Goal: Use online tool/utility: Use online tool/utility

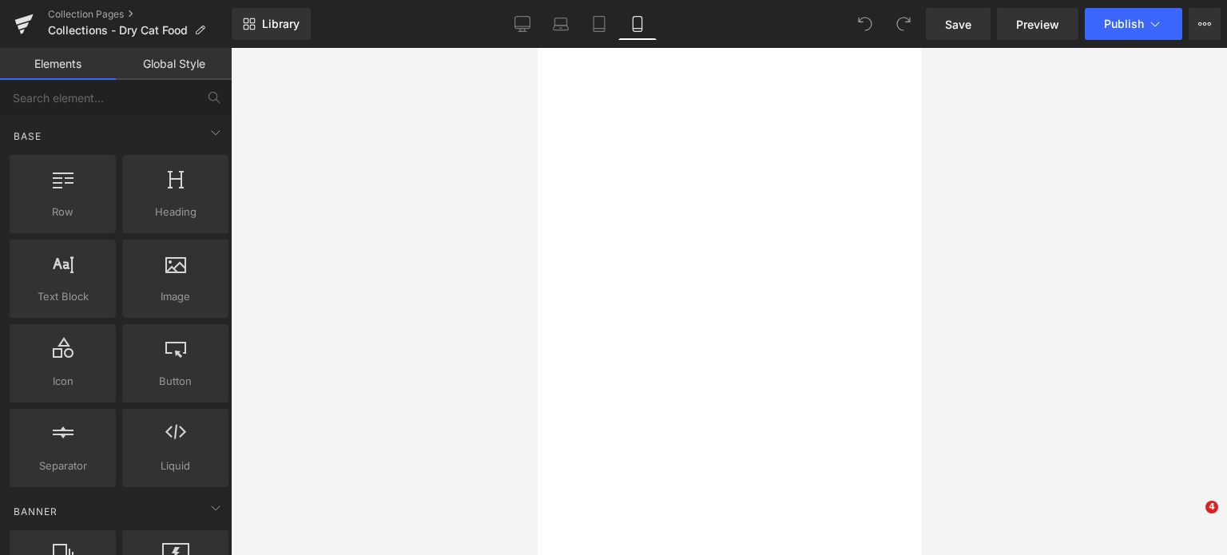
click at [518, 42] on div "Library Mobile Desktop Laptop Tablet Mobile Save Preview Publish Scheduled View…" at bounding box center [729, 24] width 995 height 48
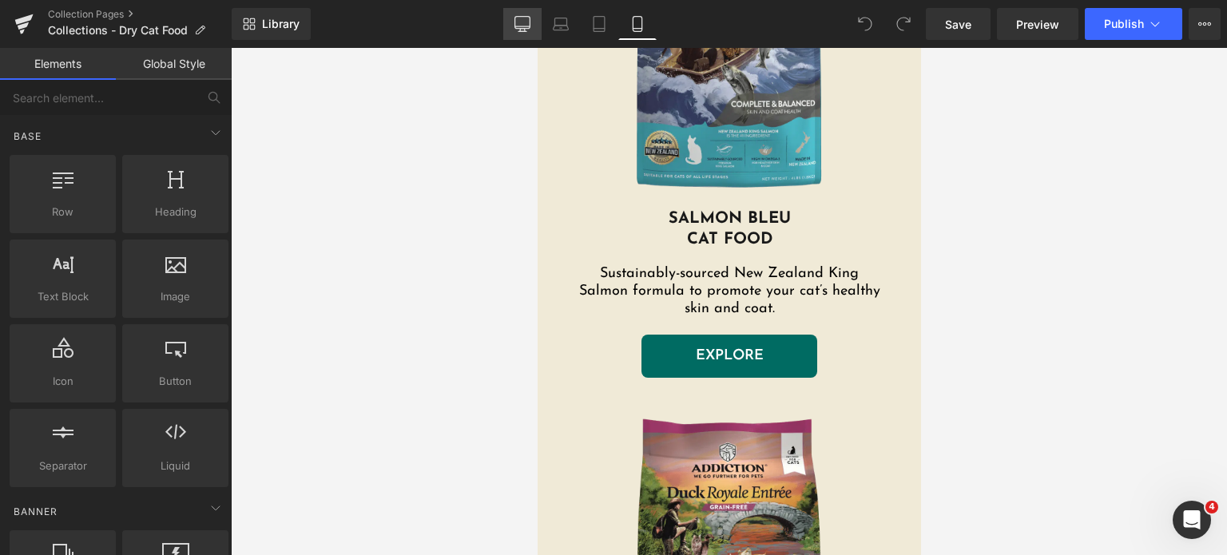
drag, startPoint x: 524, startPoint y: 25, endPoint x: 416, endPoint y: 162, distance: 174.6
click at [524, 25] on icon at bounding box center [522, 24] width 16 height 16
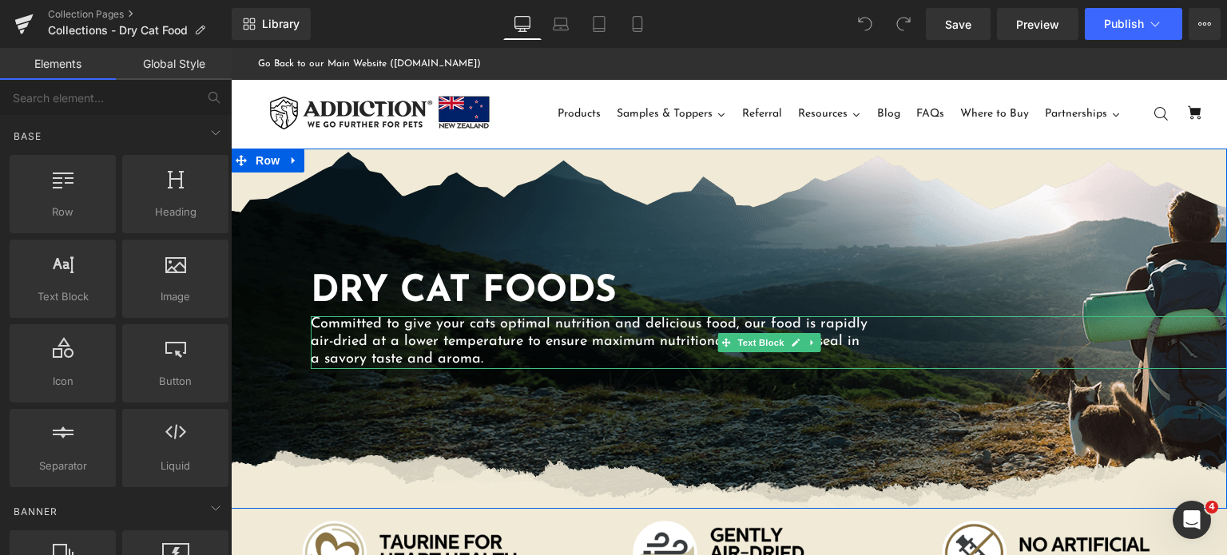
click at [563, 344] on p "air-dried at a lower temperature to ensure maximum nutritional benefits and sea…" at bounding box center [769, 343] width 916 height 18
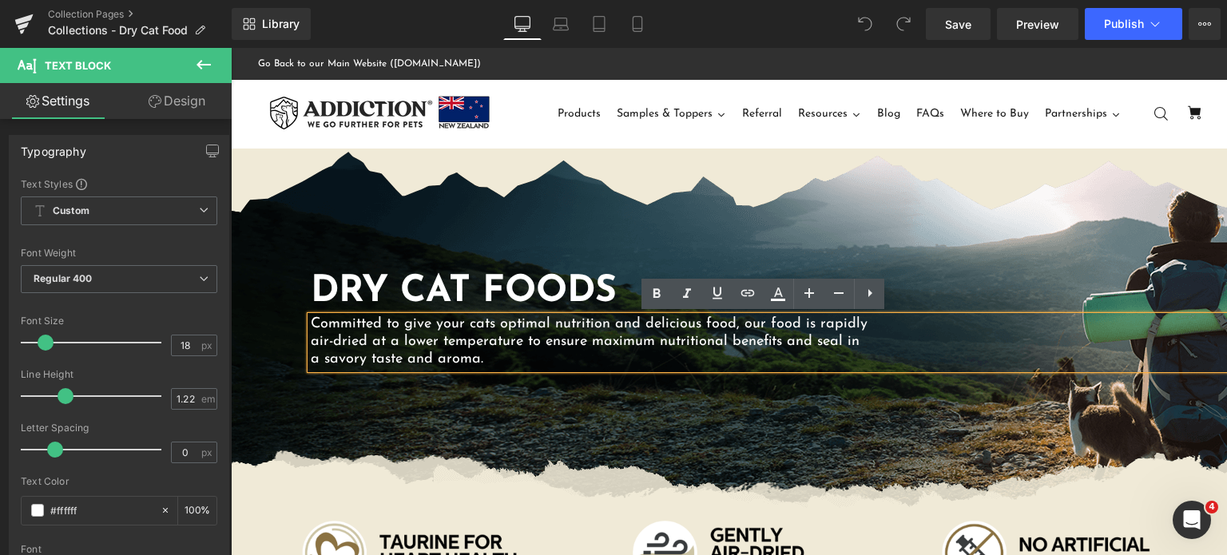
click at [427, 181] on div "Dry Cat Foods Heading Committed to give your cats optimal nutrition and delicio…" at bounding box center [729, 329] width 996 height 360
click at [491, 216] on div "Dry Cat Foods Heading Committed to give your cats optimal nutrition and delicio…" at bounding box center [729, 329] width 996 height 360
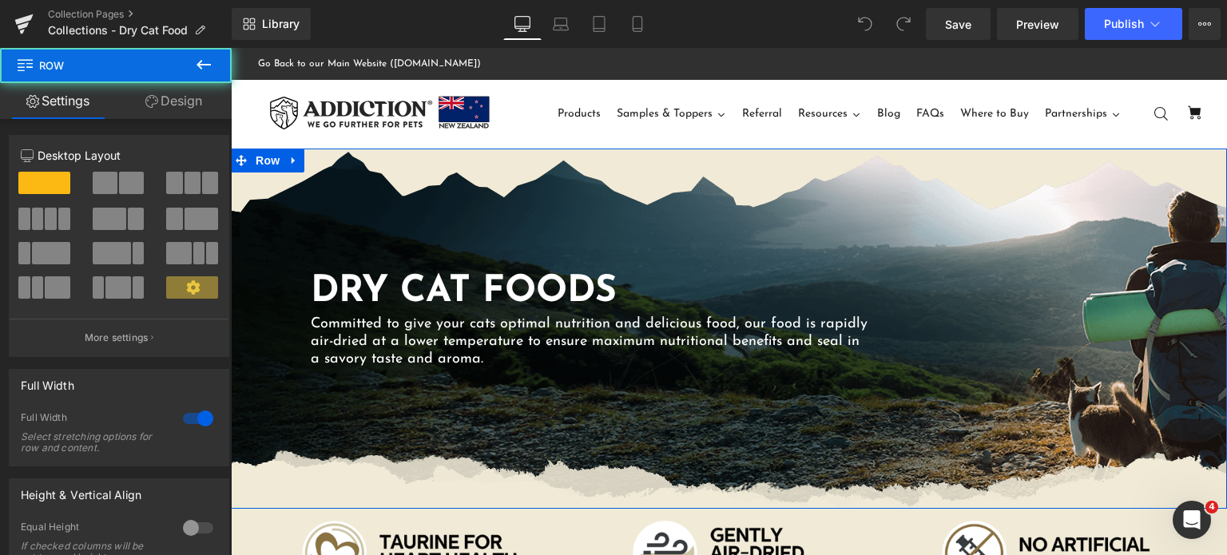
click at [317, 188] on div "Dry Cat Foods Heading Committed to give your cats optimal nutrition and delicio…" at bounding box center [729, 329] width 996 height 360
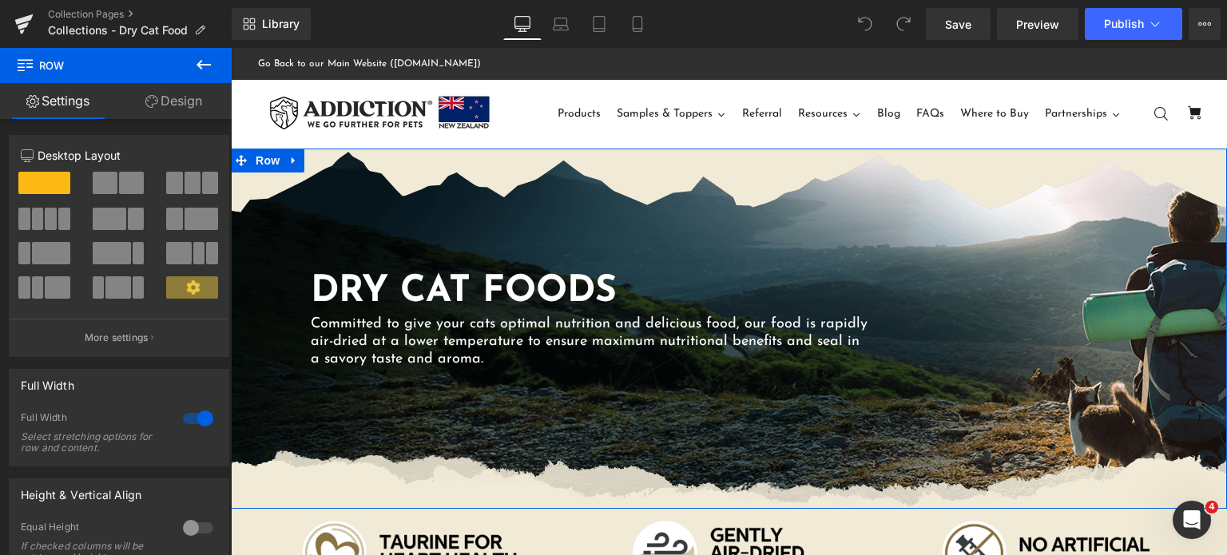
click at [358, 212] on div "Dry Cat Foods Heading Committed to give your cats optimal nutrition and delicio…" at bounding box center [729, 329] width 996 height 360
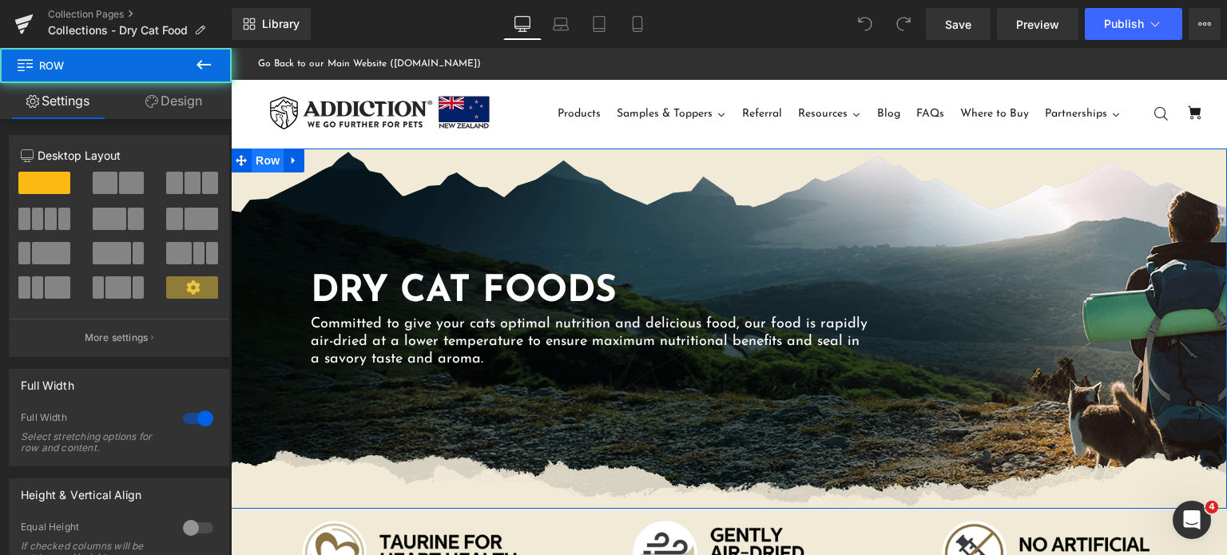
click at [272, 155] on span "Row" at bounding box center [268, 161] width 32 height 24
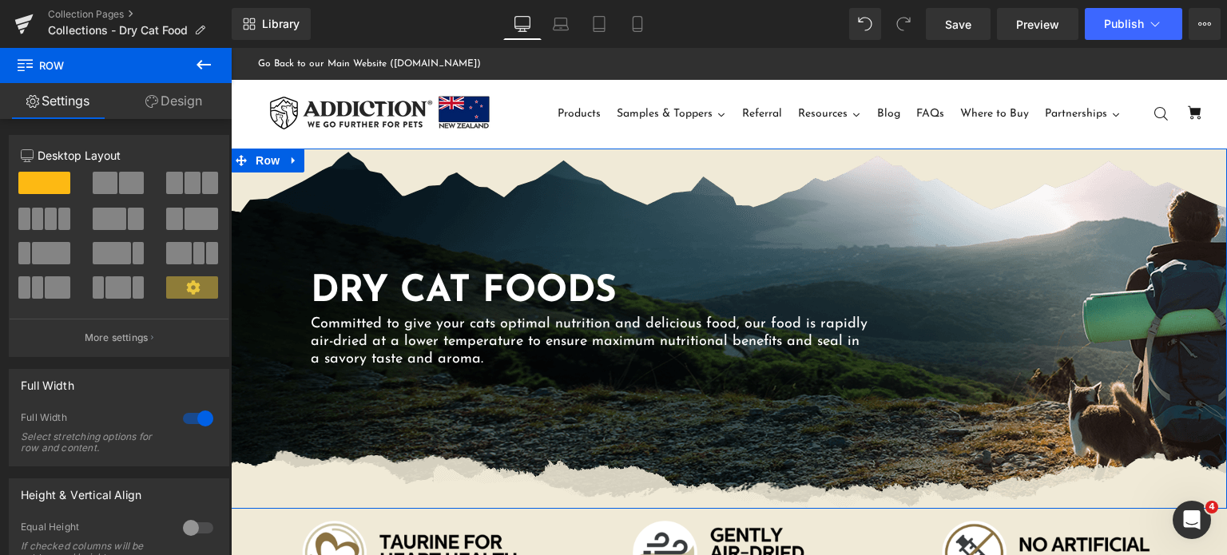
click at [201, 101] on link "Design" at bounding box center [174, 101] width 116 height 36
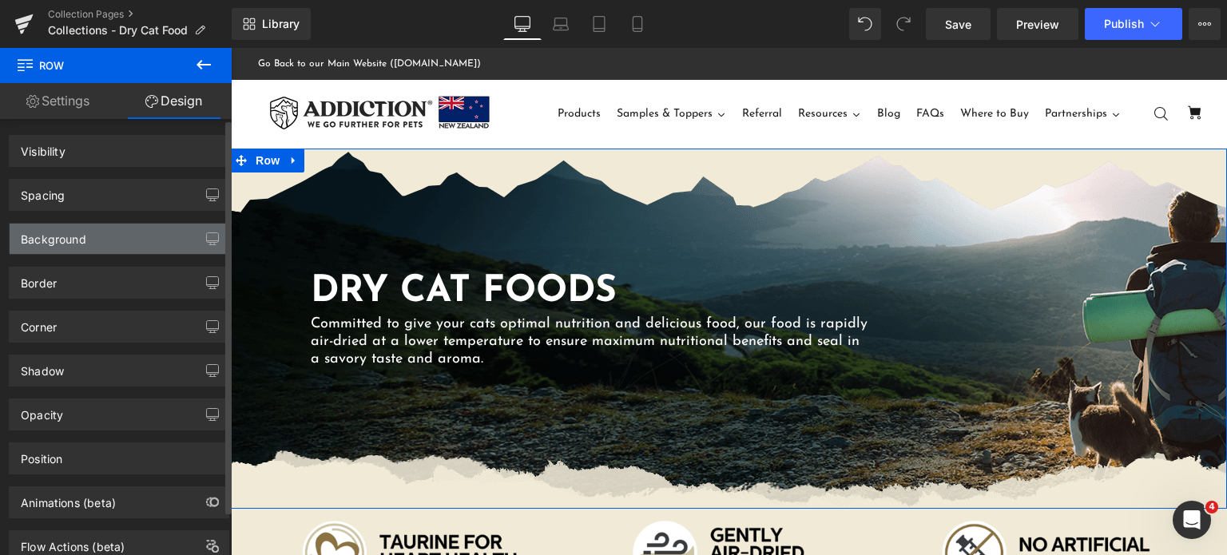
click at [98, 226] on div "Background" at bounding box center [119, 239] width 219 height 30
click at [73, 232] on div "Background" at bounding box center [53, 235] width 65 height 22
type input "#f0ead7"
type input "100"
click at [73, 236] on div "Background" at bounding box center [53, 235] width 65 height 22
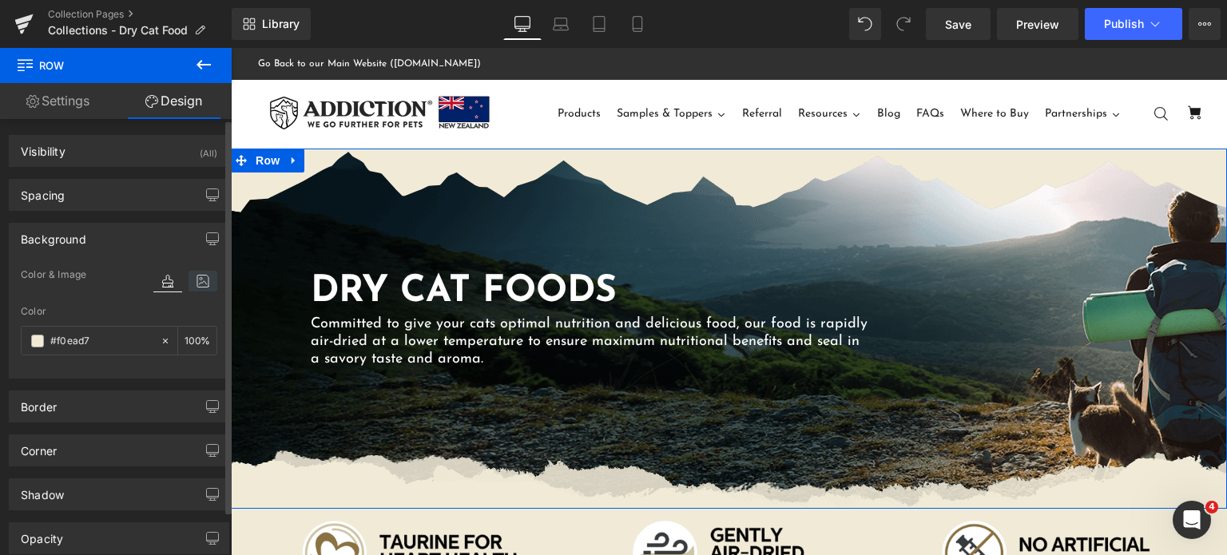
click at [191, 276] on icon at bounding box center [202, 281] width 29 height 21
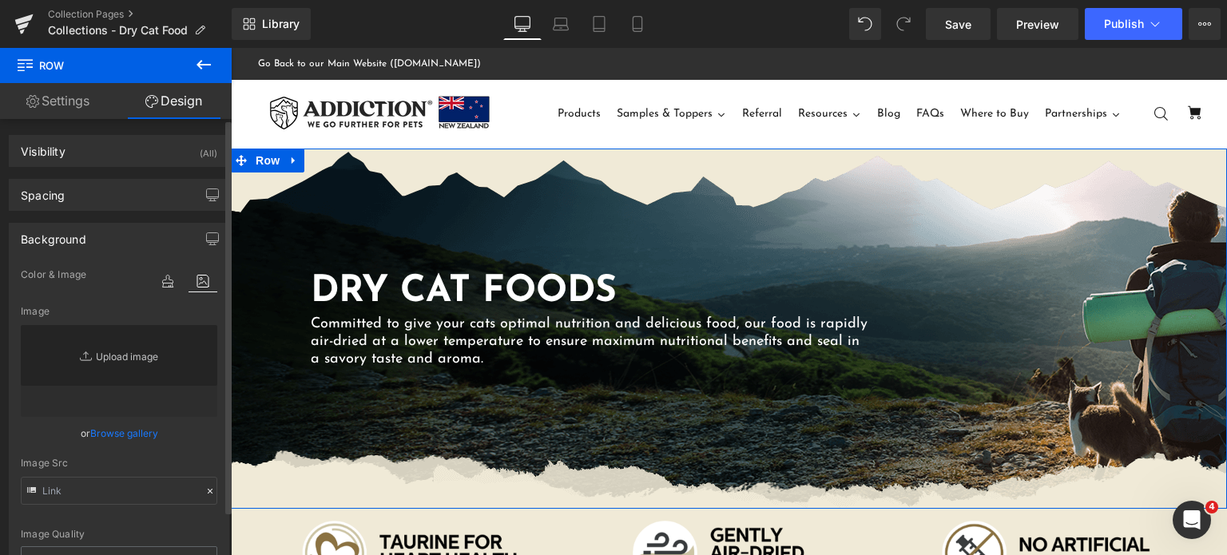
click at [104, 352] on link "Replace Image" at bounding box center [119, 371] width 196 height 92
type input "C:\fakepath\dry-cat-seamless.png"
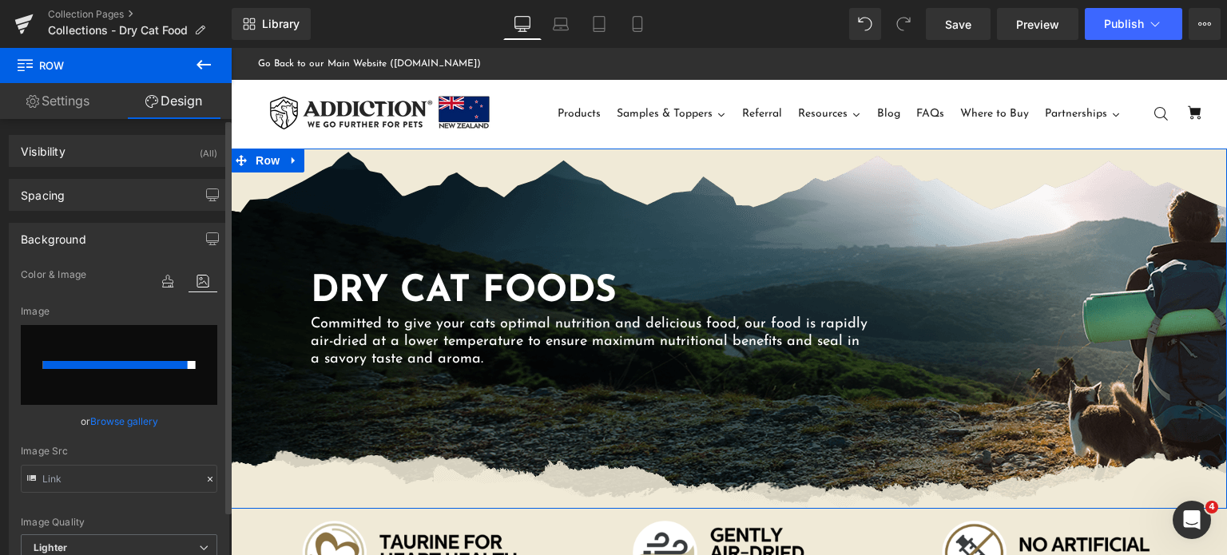
type input "https://ucarecdn.com/19425258-e8b8-46a1-ad1d-34b800628269/-/format/auto/-/previ…"
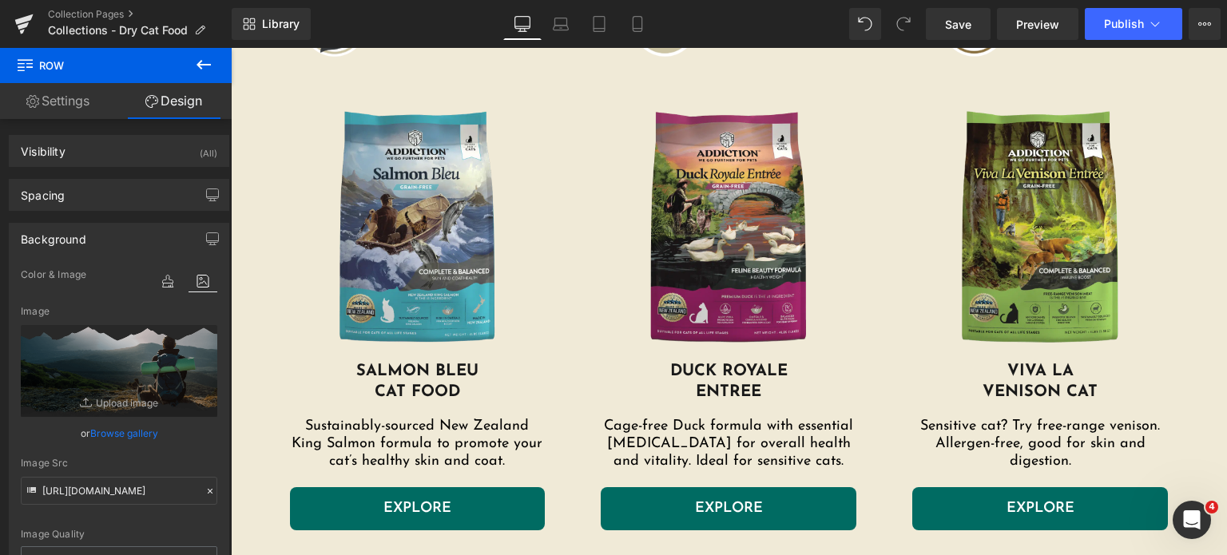
scroll to position [527, 0]
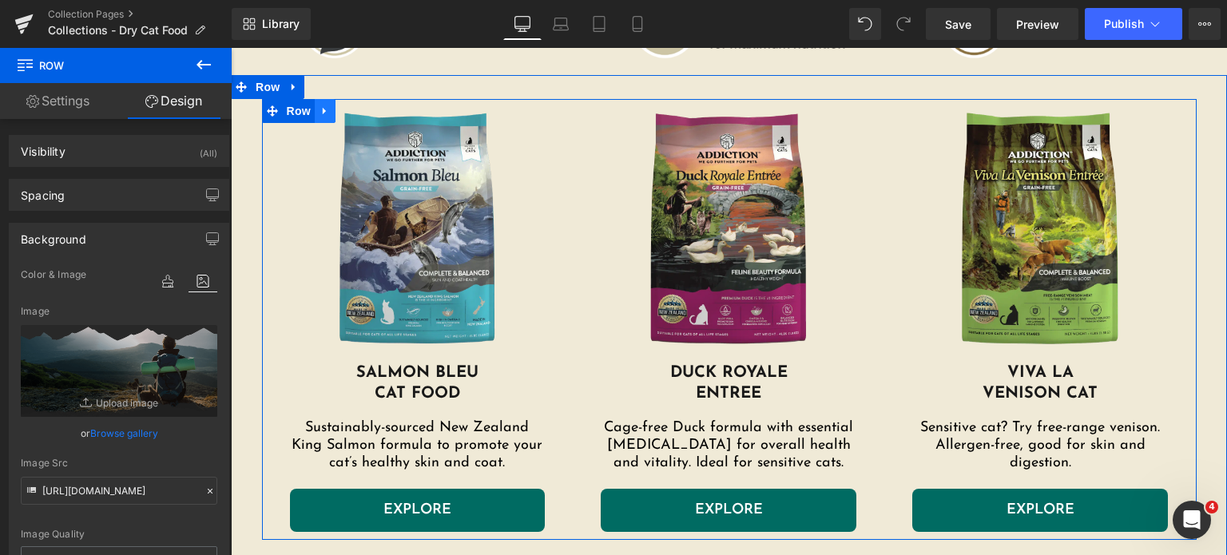
click at [323, 105] on icon at bounding box center [324, 111] width 11 height 12
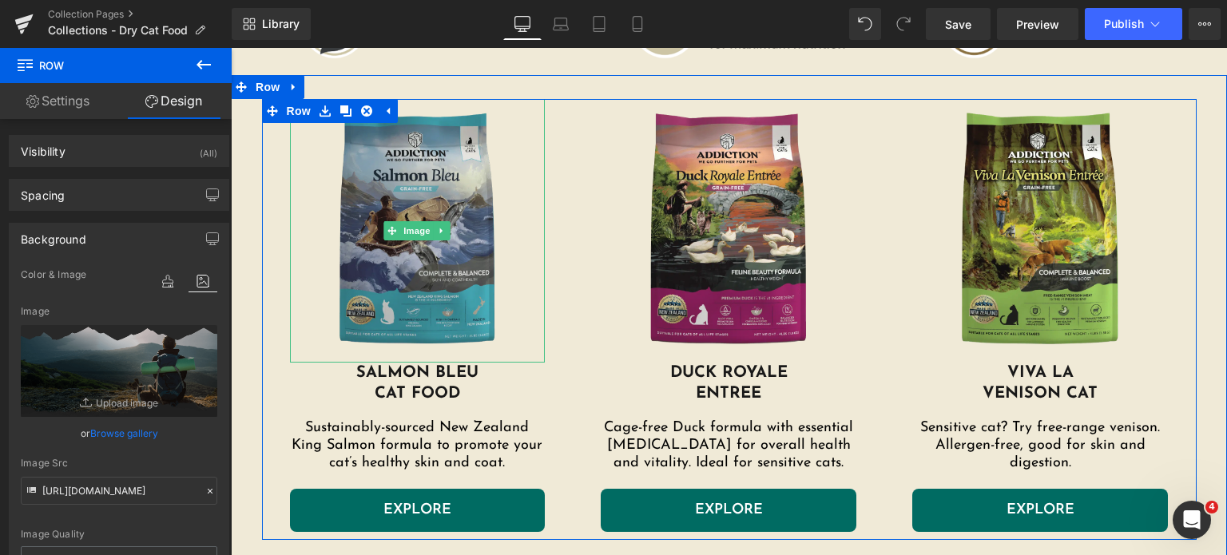
click at [438, 109] on img at bounding box center [418, 231] width 256 height 264
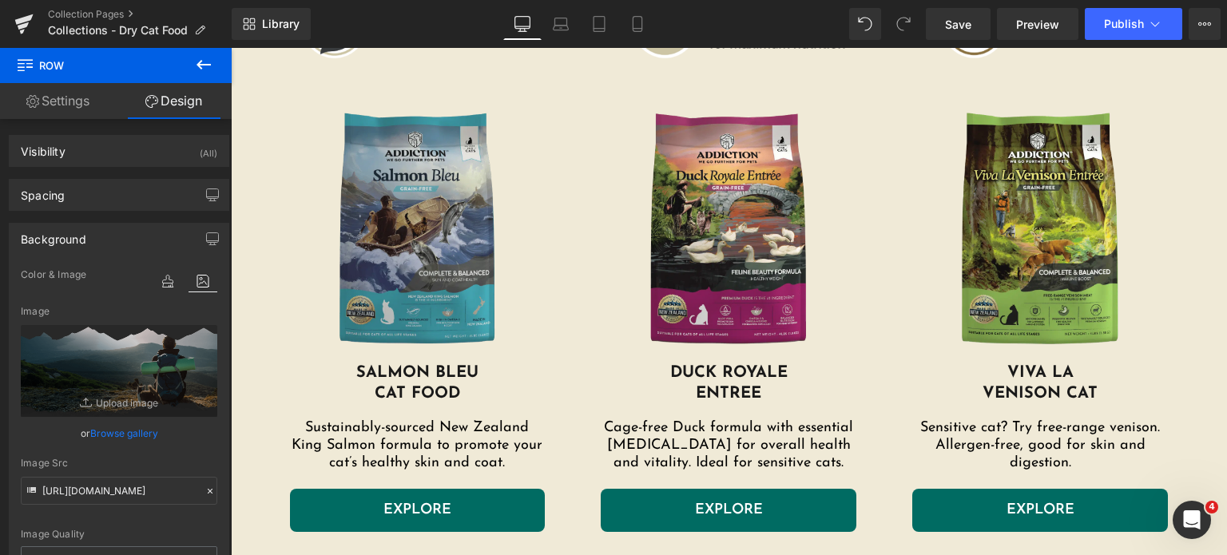
click at [367, 257] on img at bounding box center [418, 231] width 256 height 264
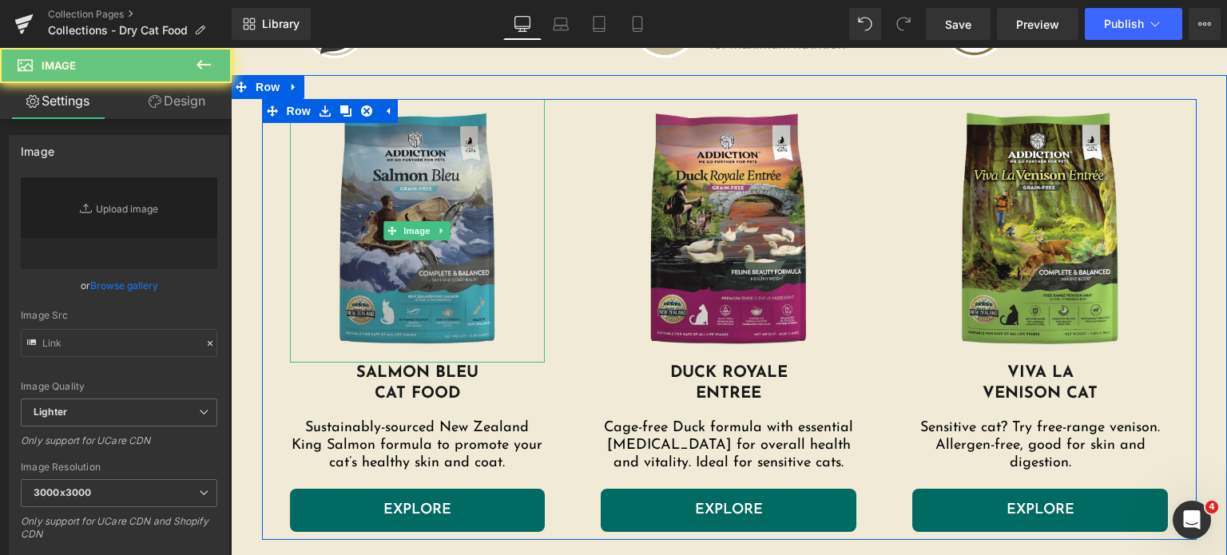
click at [87, 223] on link "Replace Image" at bounding box center [119, 223] width 196 height 92
click at [374, 196] on img at bounding box center [418, 231] width 256 height 264
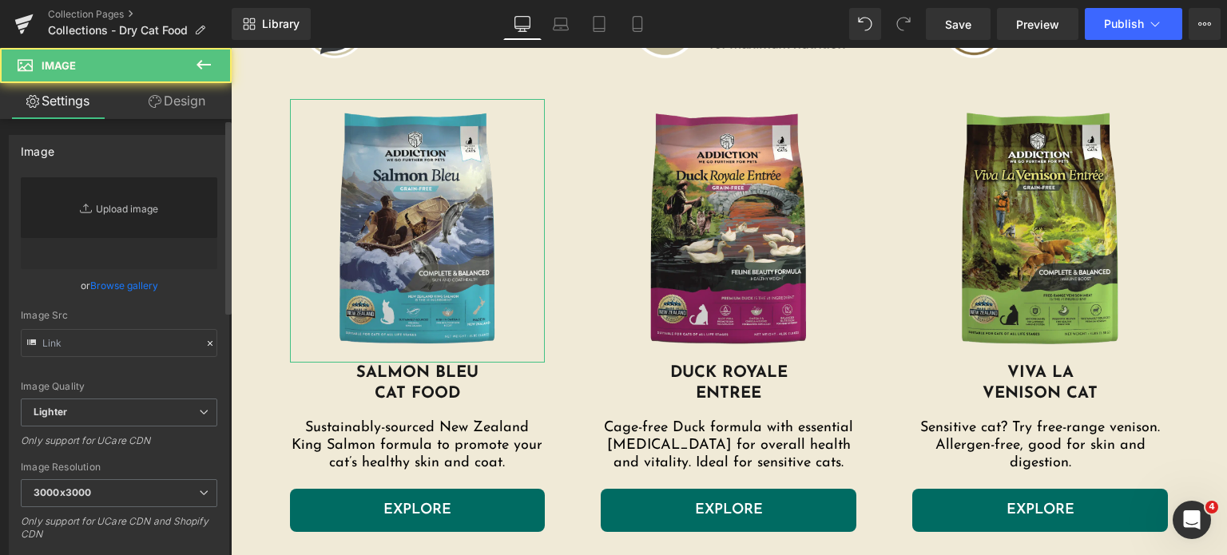
click at [121, 211] on link "Replace Image" at bounding box center [119, 223] width 196 height 92
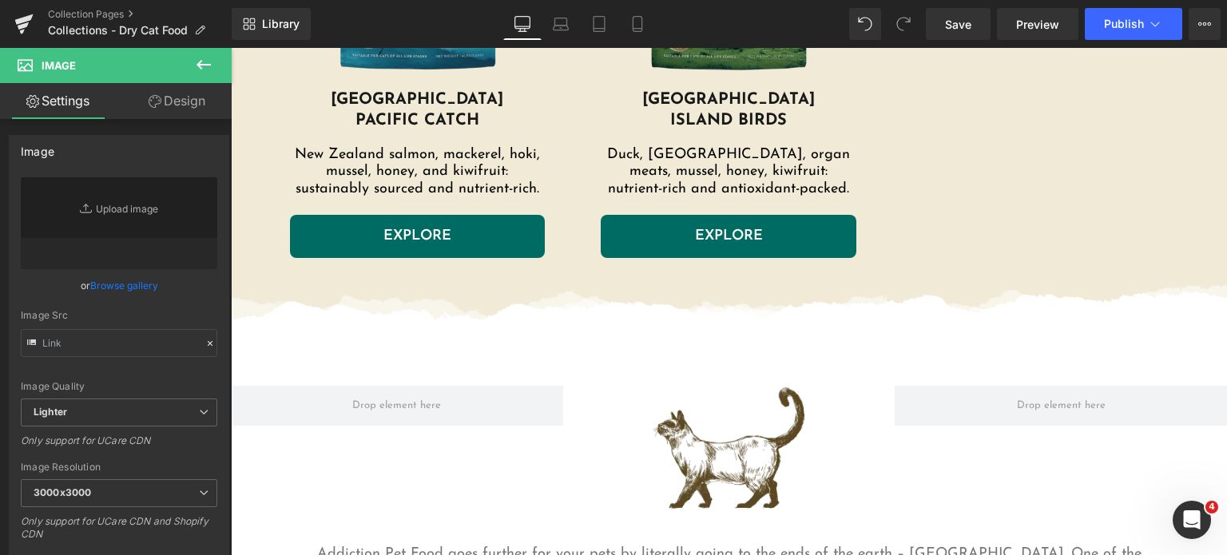
scroll to position [1712, 0]
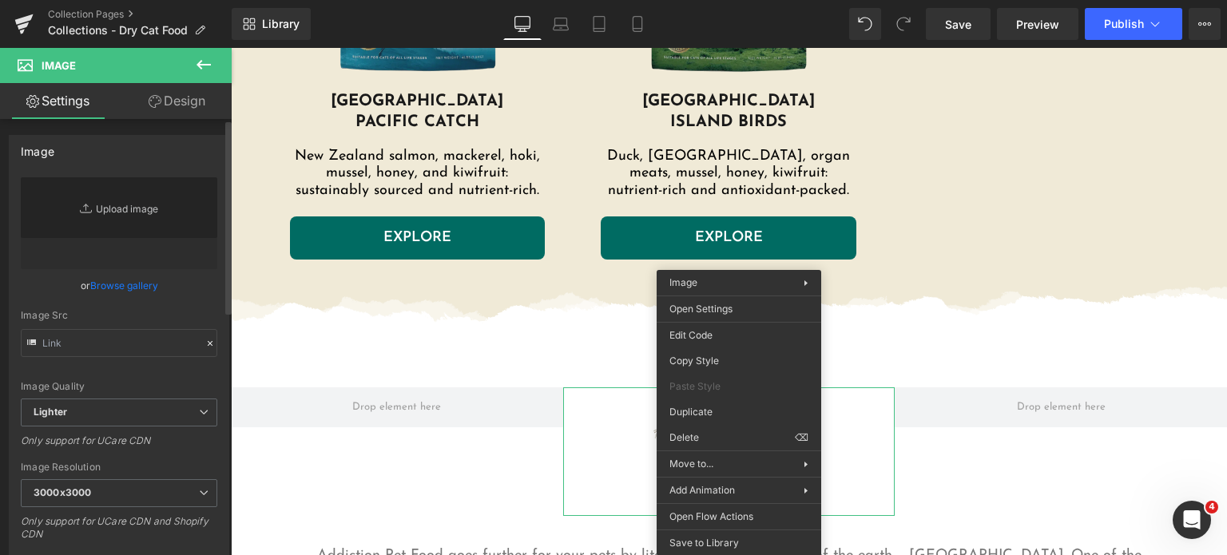
click at [103, 228] on link "Replace Image" at bounding box center [119, 223] width 196 height 92
type input "C:\fakepath\cat-vector.png.webp"
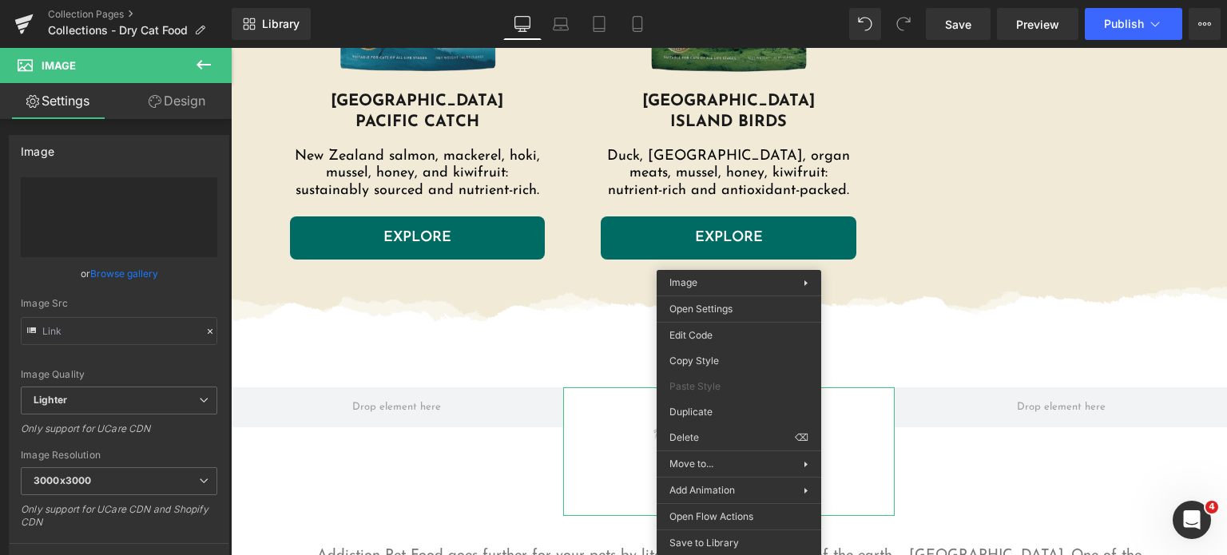
type input "https://ucarecdn.com/08757244-2912-4d06-be89-925b61016726/-/format/auto/-/previ…"
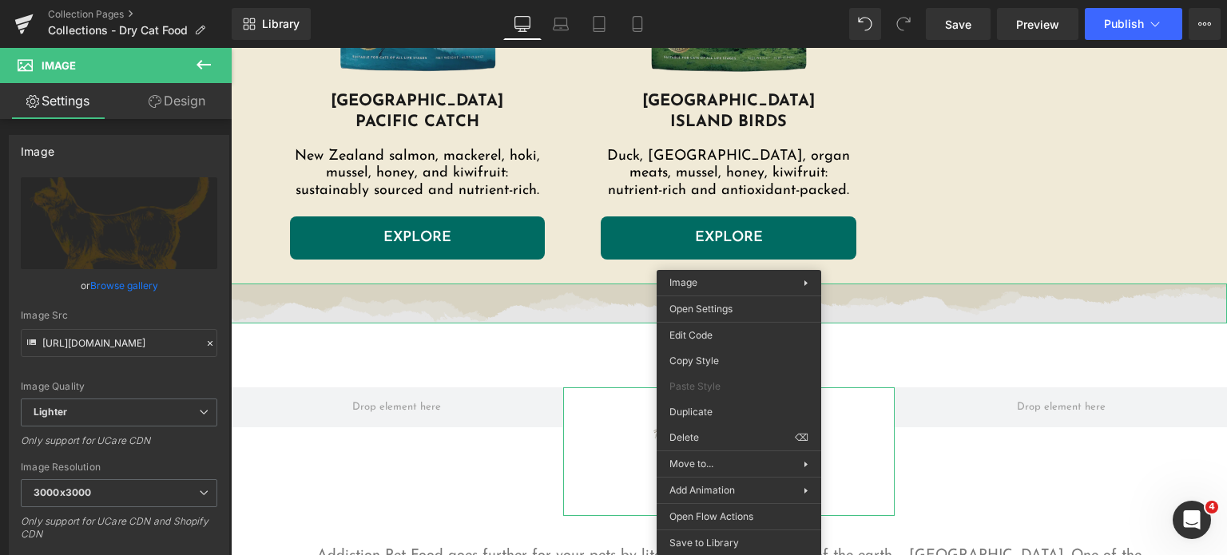
click at [369, 298] on img at bounding box center [729, 304] width 996 height 40
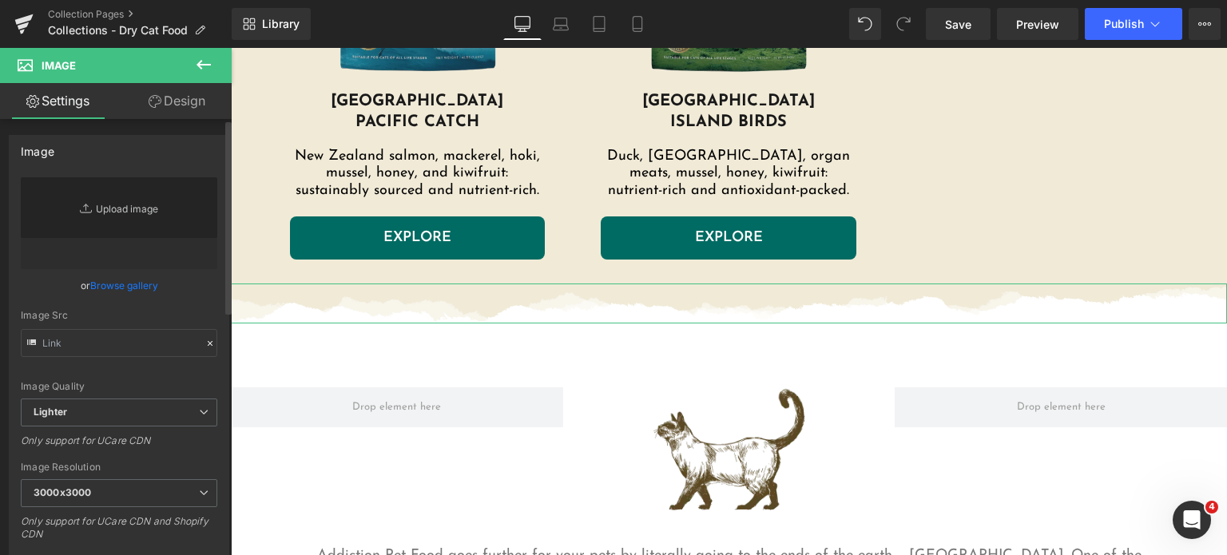
click at [120, 217] on link "Replace Image" at bounding box center [119, 223] width 196 height 92
type input "C:\fakepath\torn-paper-divider-new.png.webp"
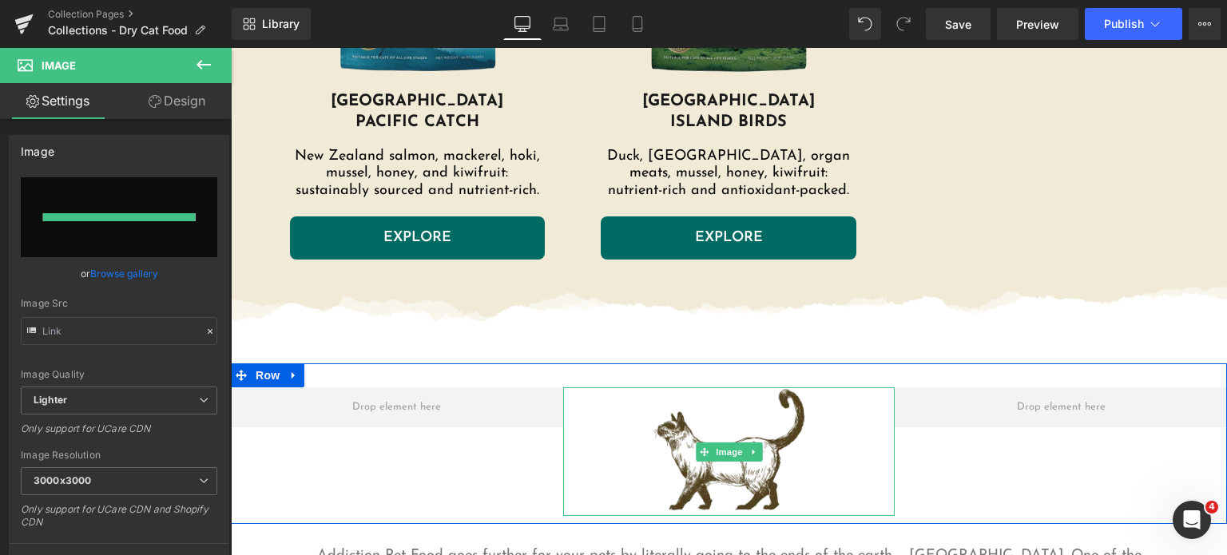
type input "https://ucarecdn.com/6213cdd7-cf20-46ba-817d-58532cfaead3/-/format/auto/-/previ…"
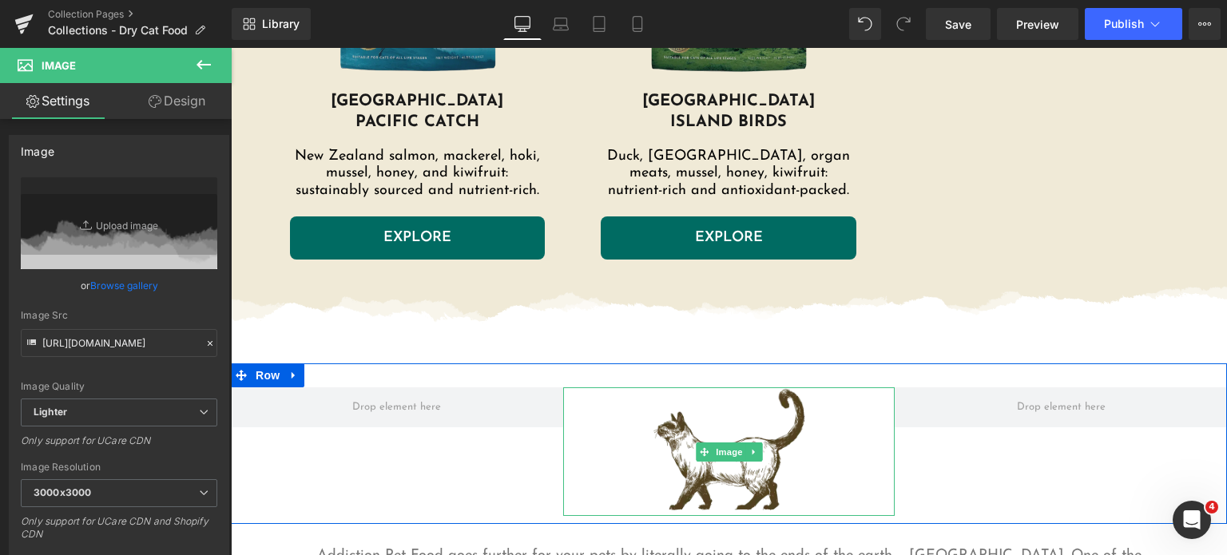
click at [725, 424] on img at bounding box center [729, 451] width 166 height 129
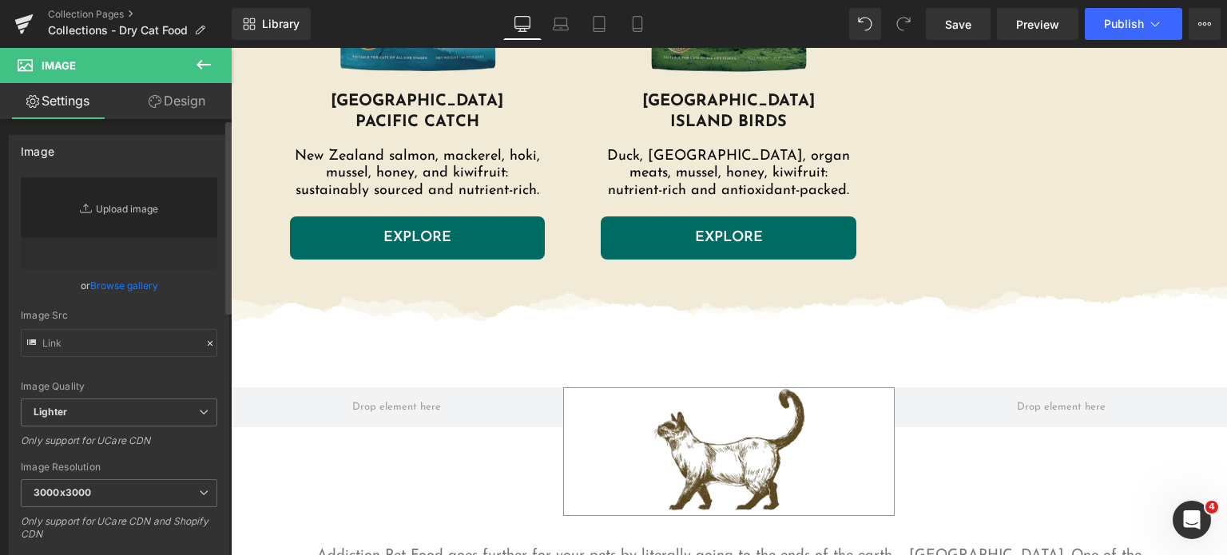
click at [108, 211] on link "Replace Image" at bounding box center [119, 223] width 196 height 92
type input "C:\fakepath\cat-vector.png.webp"
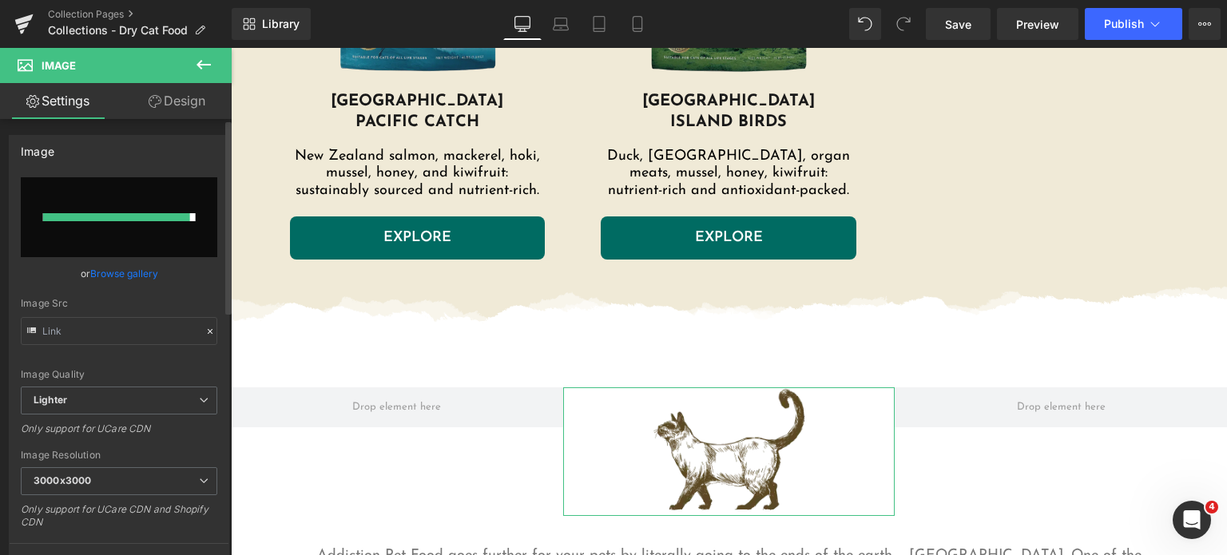
type input "https://ucarecdn.com/42ec3343-af69-412d-98ea-7fddb1d5e3c1/-/format/auto/-/previ…"
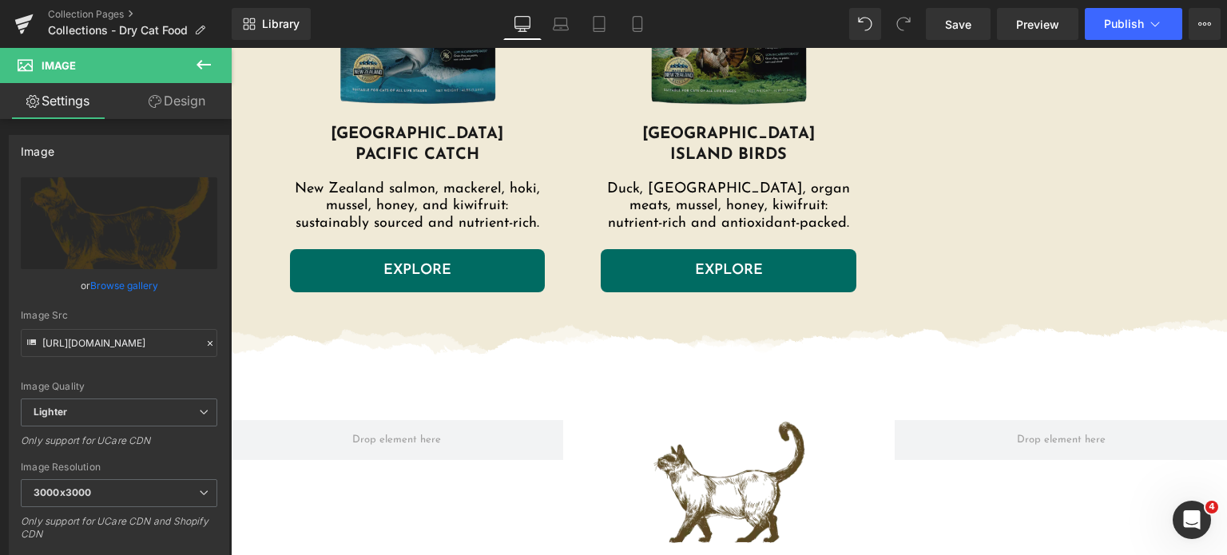
scroll to position [2728, 0]
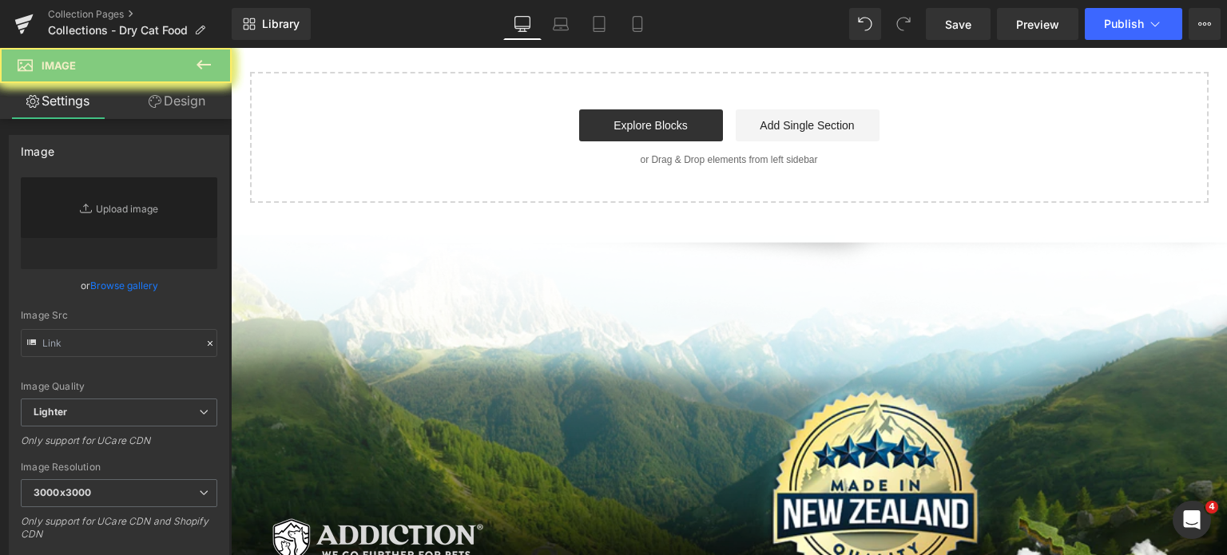
click at [141, 292] on link "Browse gallery" at bounding box center [124, 286] width 68 height 28
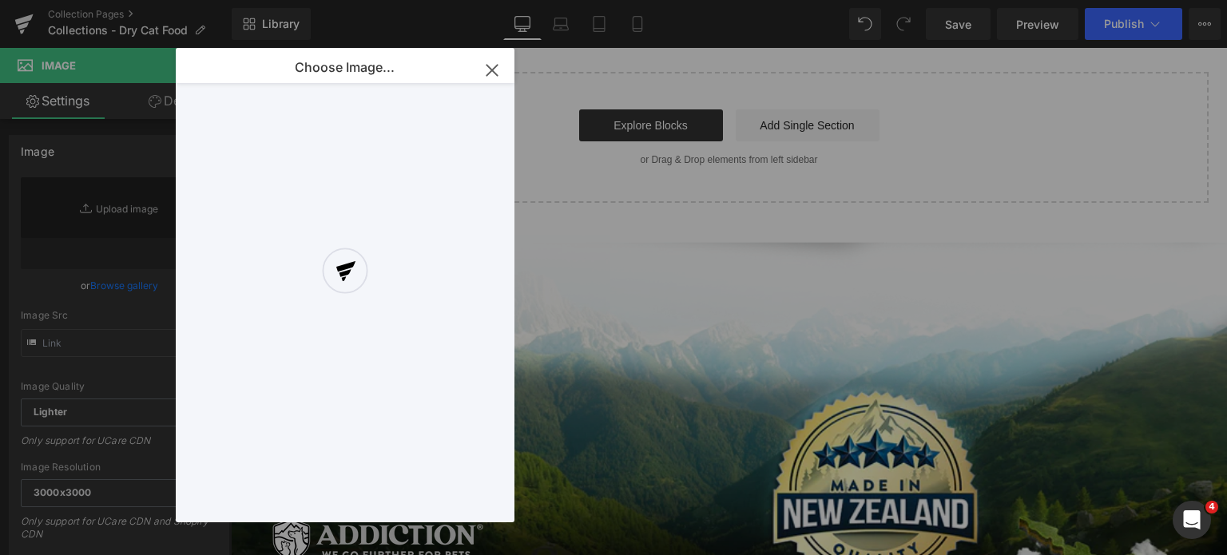
click at [304, 117] on div at bounding box center [345, 285] width 339 height 474
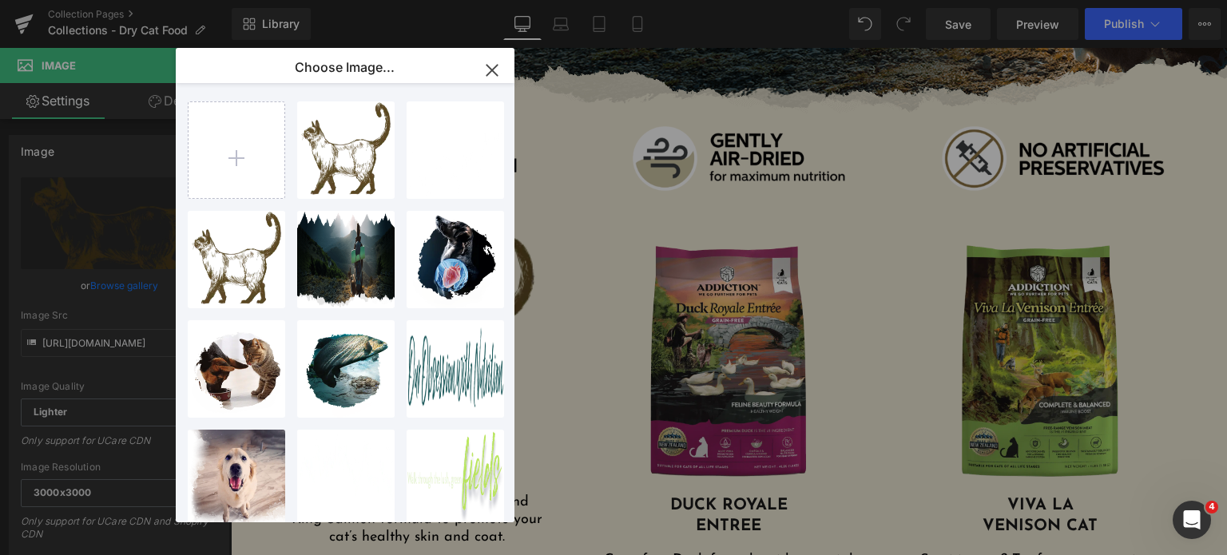
click at [496, 73] on icon "button" at bounding box center [491, 70] width 10 height 10
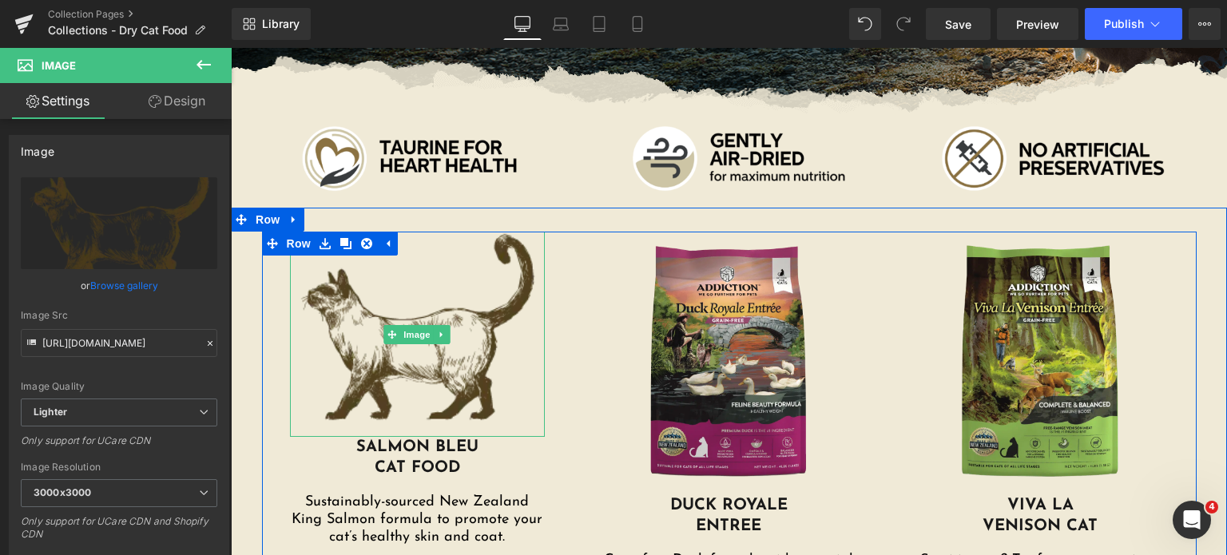
click at [372, 361] on img at bounding box center [418, 335] width 256 height 206
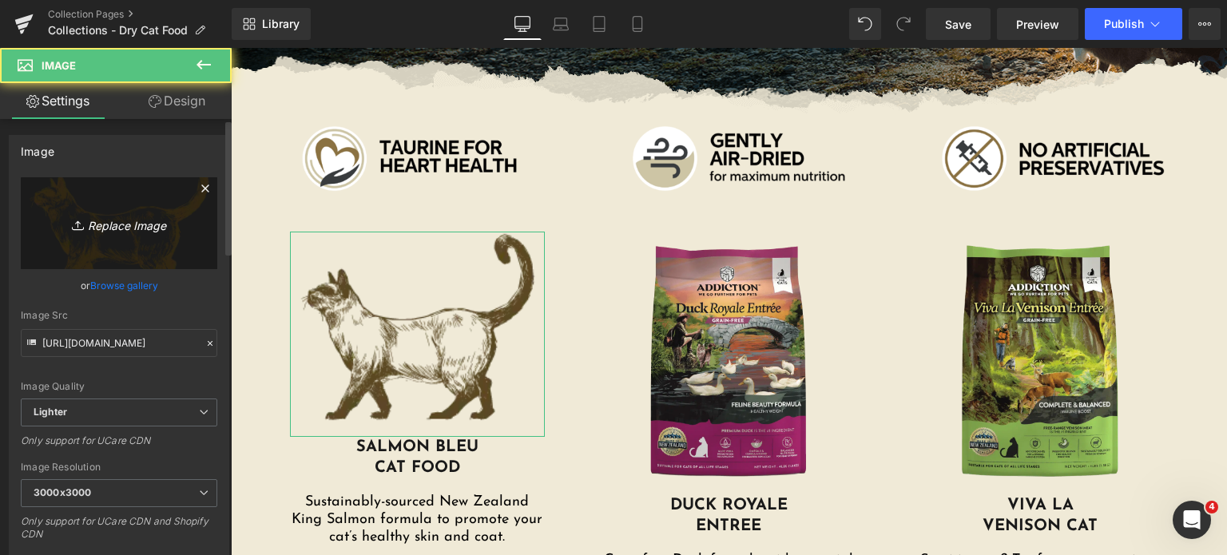
click at [139, 239] on link "Replace Image" at bounding box center [119, 223] width 196 height 92
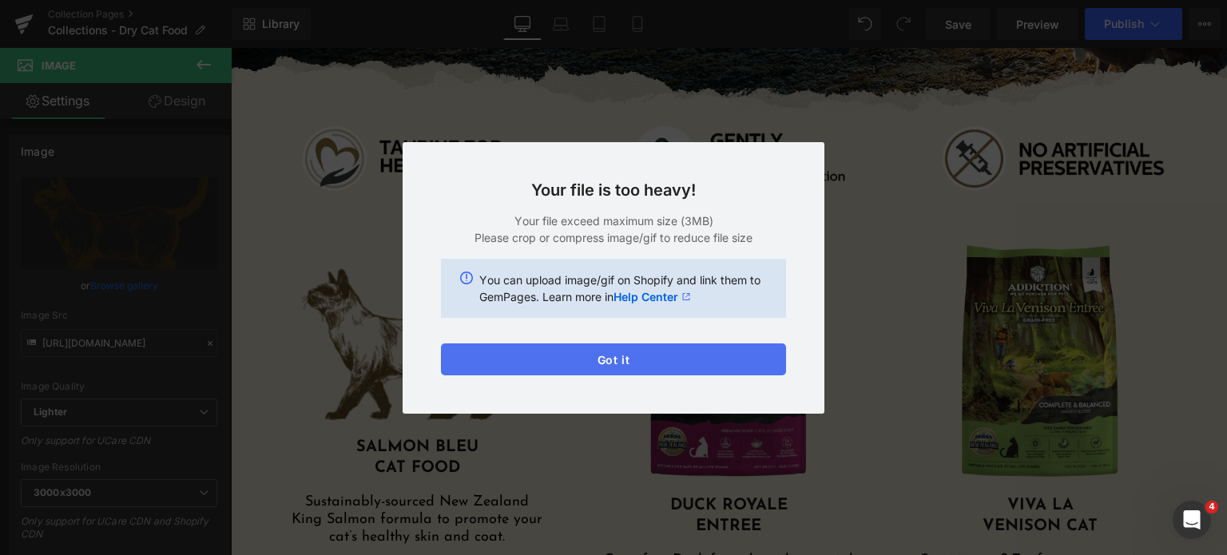
click at [581, 351] on button "Got it" at bounding box center [613, 359] width 345 height 32
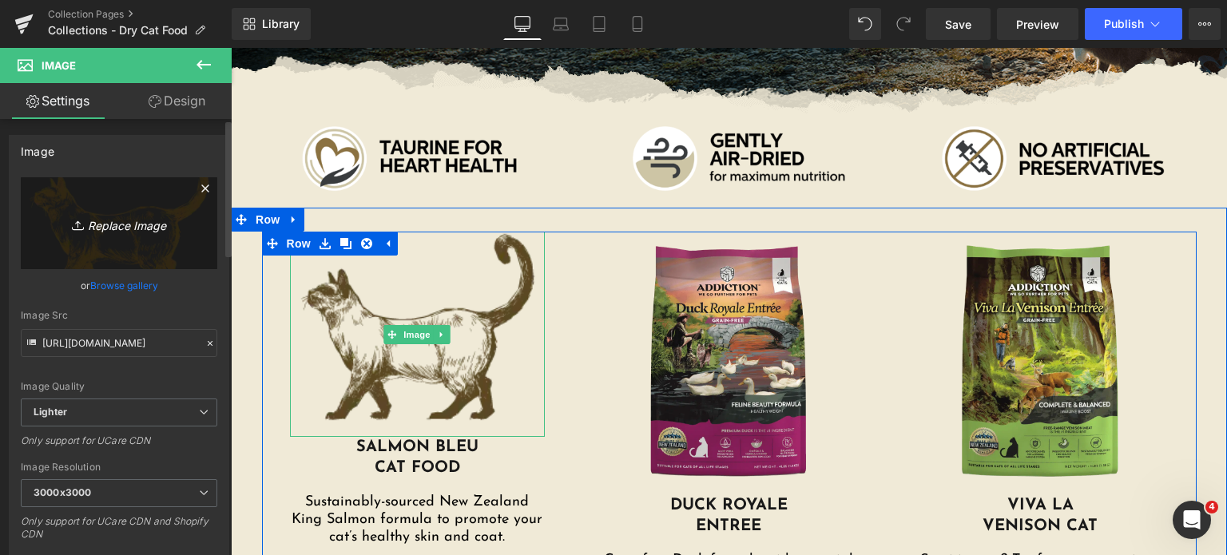
click at [146, 229] on icon "Replace Image" at bounding box center [119, 223] width 128 height 20
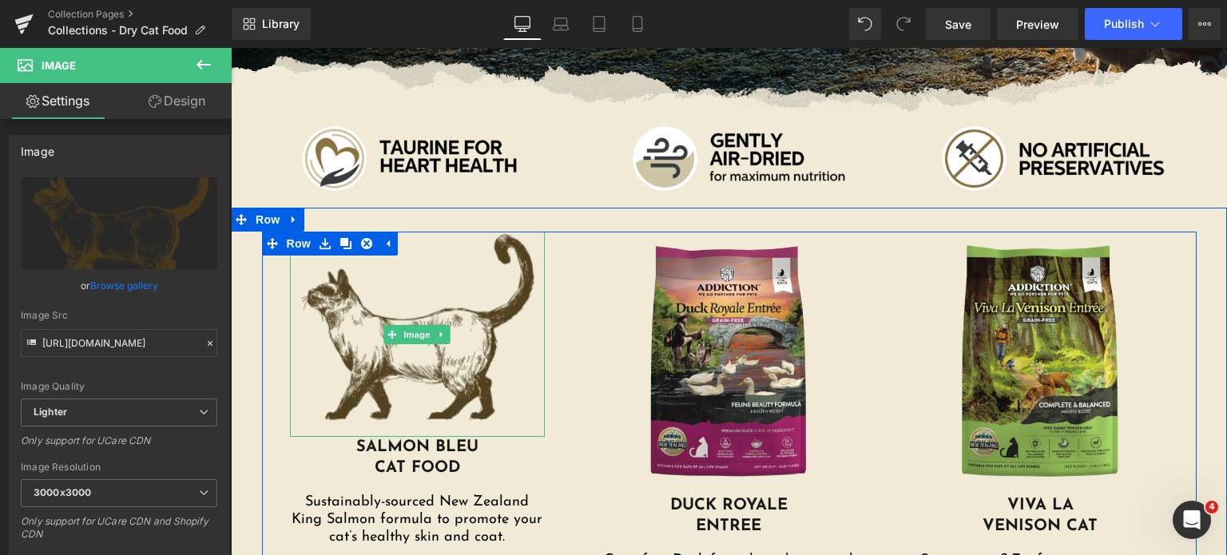
click at [367, 299] on img at bounding box center [418, 335] width 256 height 206
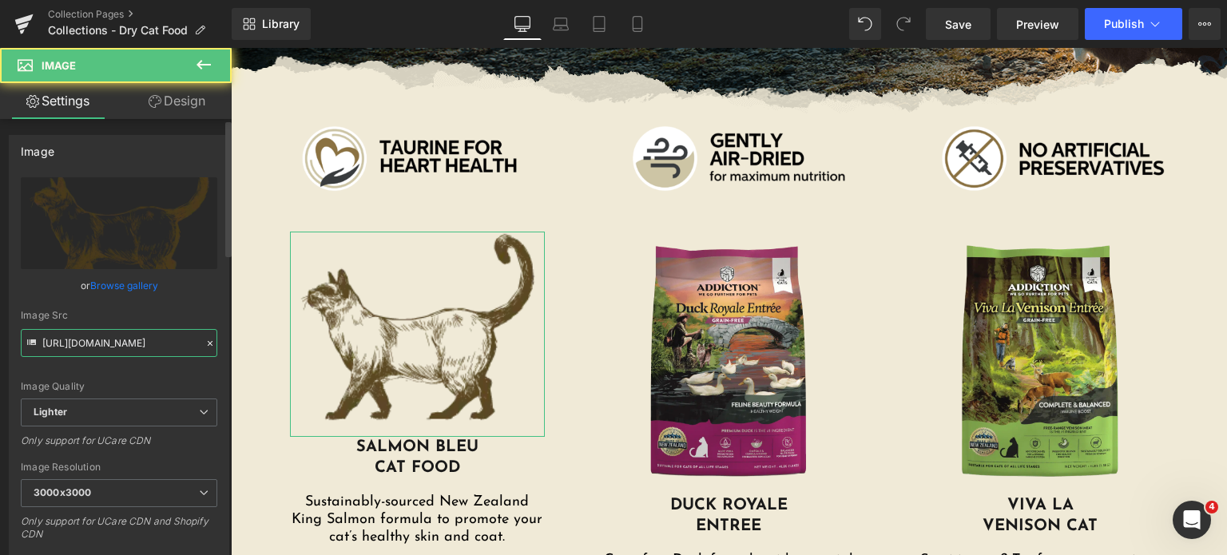
click at [112, 344] on input "https://ucarecdn.com/08757244-2912-4d06-be89-925b61016726/-/format/auto/-/previ…" at bounding box center [119, 343] width 196 height 28
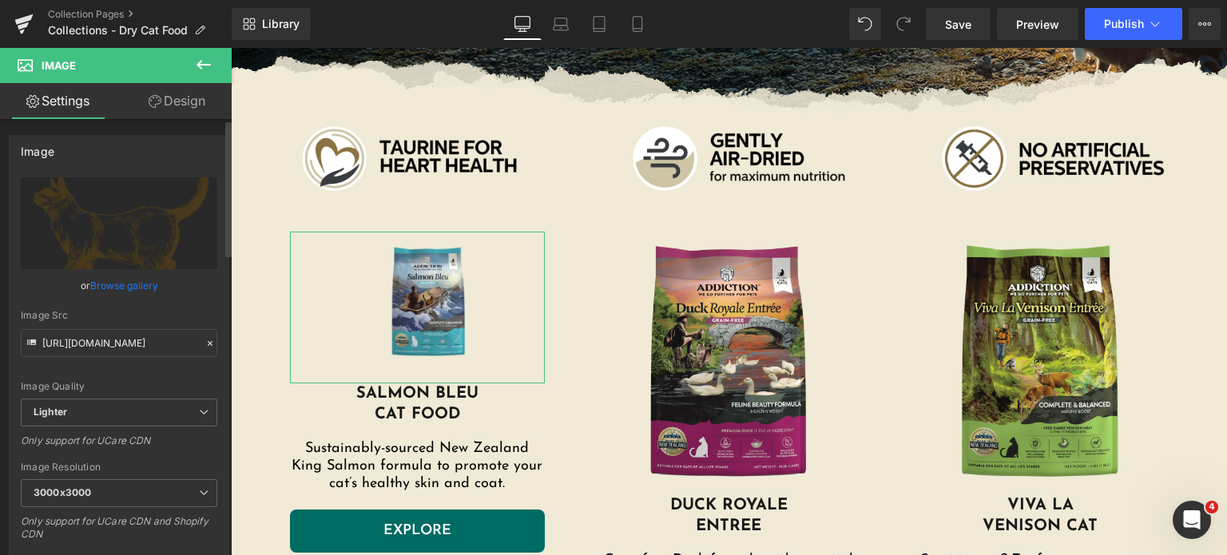
scroll to position [0, 0]
click at [145, 314] on div "Image Src" at bounding box center [119, 315] width 196 height 11
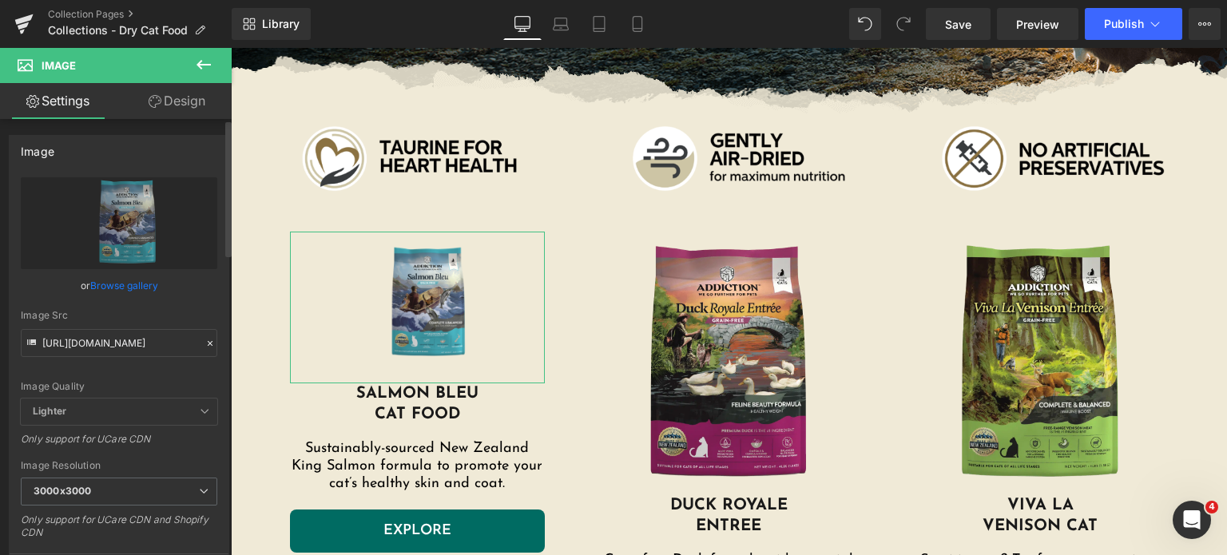
type input "https://cdn.shopify.com/s/files/1/0848/0387/9232/files/0c4dfaa2-8c9e-4aec-94a8-…"
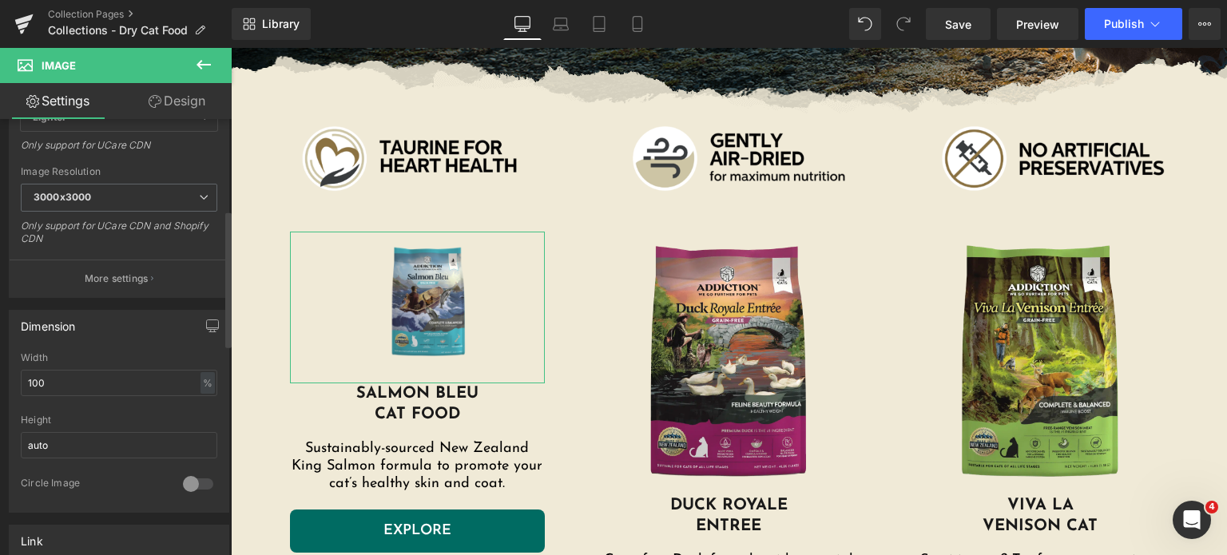
scroll to position [297, 0]
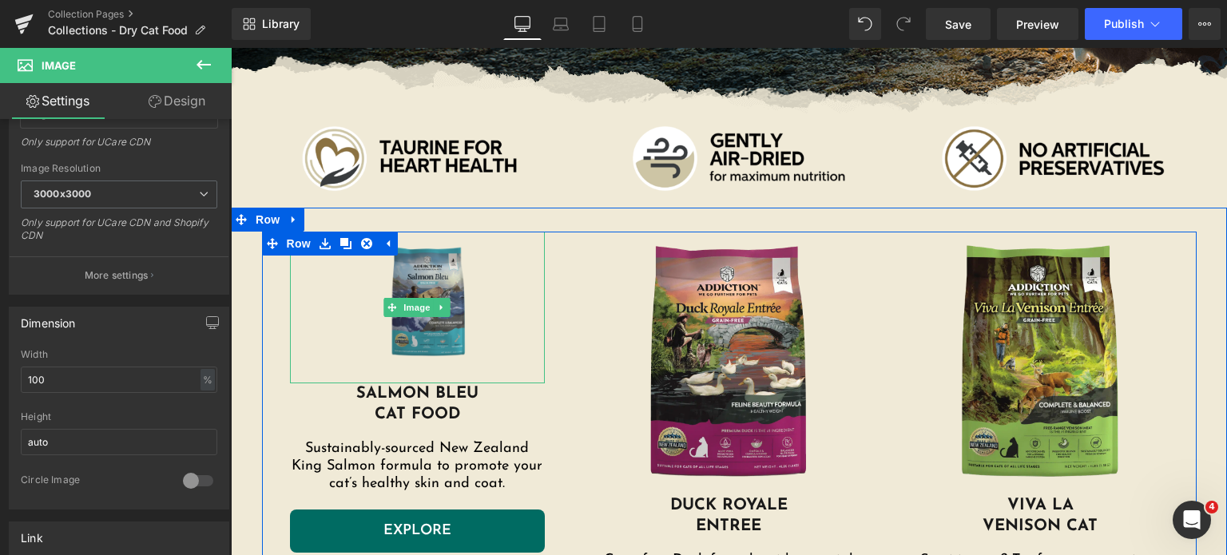
click at [406, 268] on img at bounding box center [418, 308] width 256 height 152
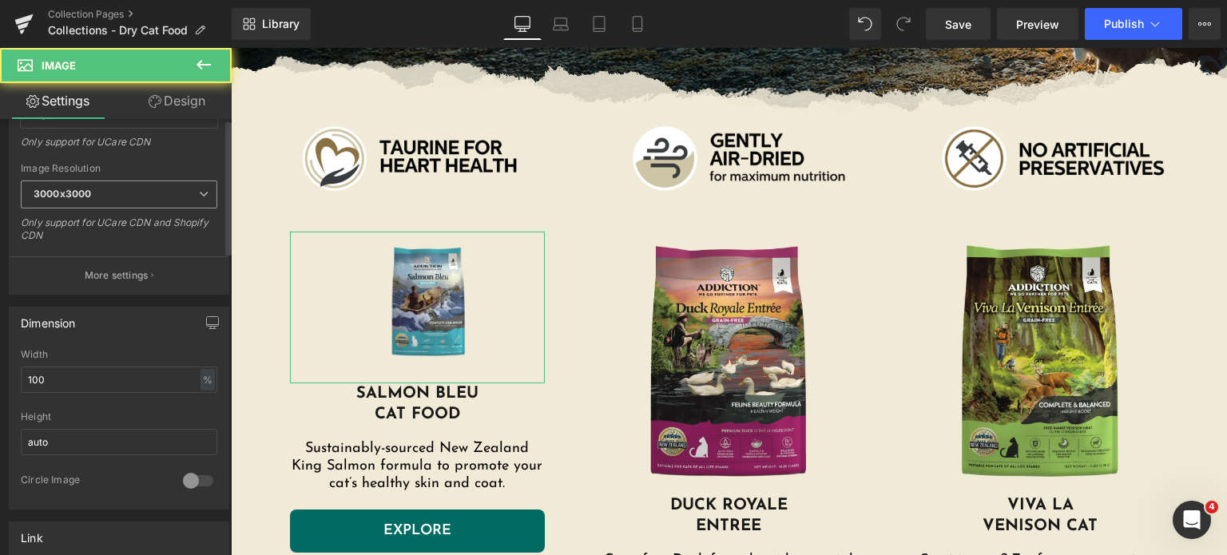
scroll to position [0, 0]
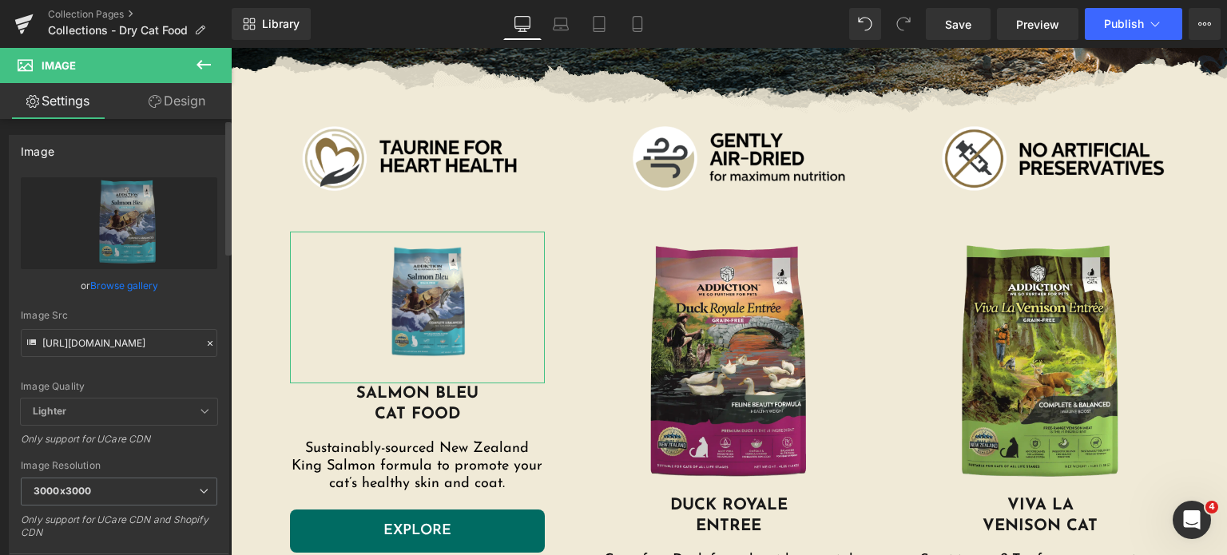
click at [129, 281] on link "Browse gallery" at bounding box center [124, 286] width 68 height 28
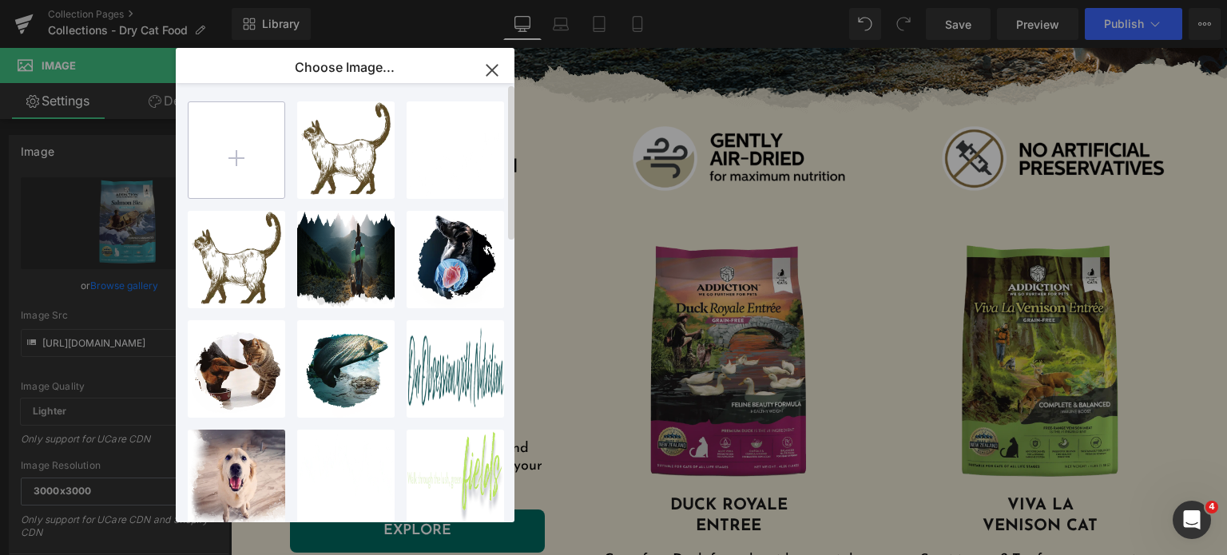
click at [252, 179] on input "file" at bounding box center [236, 150] width 96 height 96
type input "C:\fakepath\salmon-bleu-cat.png.webp"
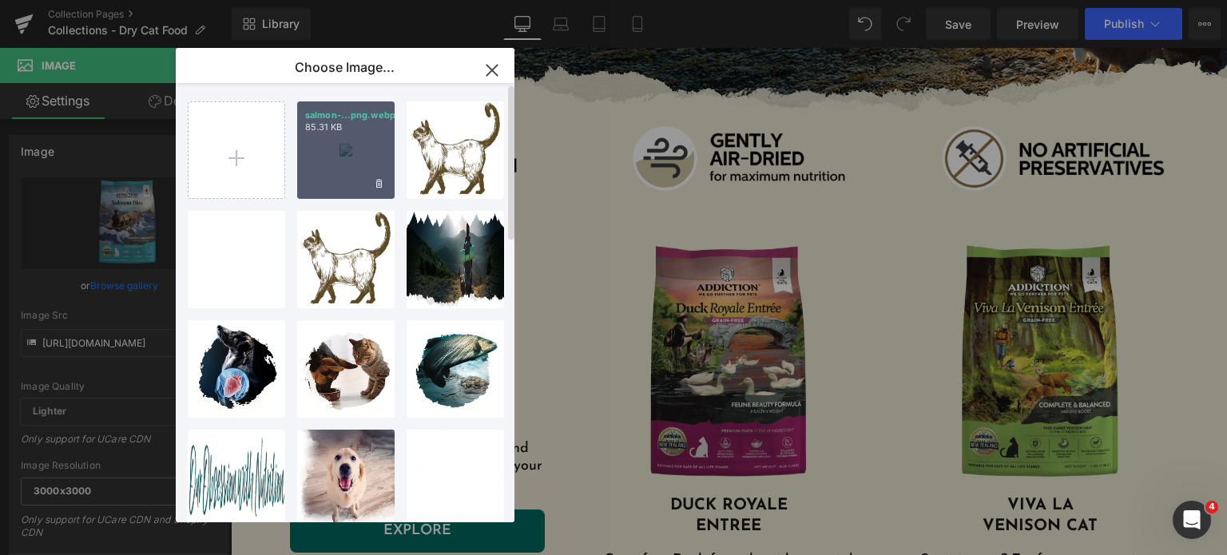
click at [340, 130] on p "85.31 KB" at bounding box center [345, 127] width 81 height 12
type input "https://ucarecdn.com/87aff314-1b5d-4116-bd13-fae39b9cff28/-/format/auto/-/previ…"
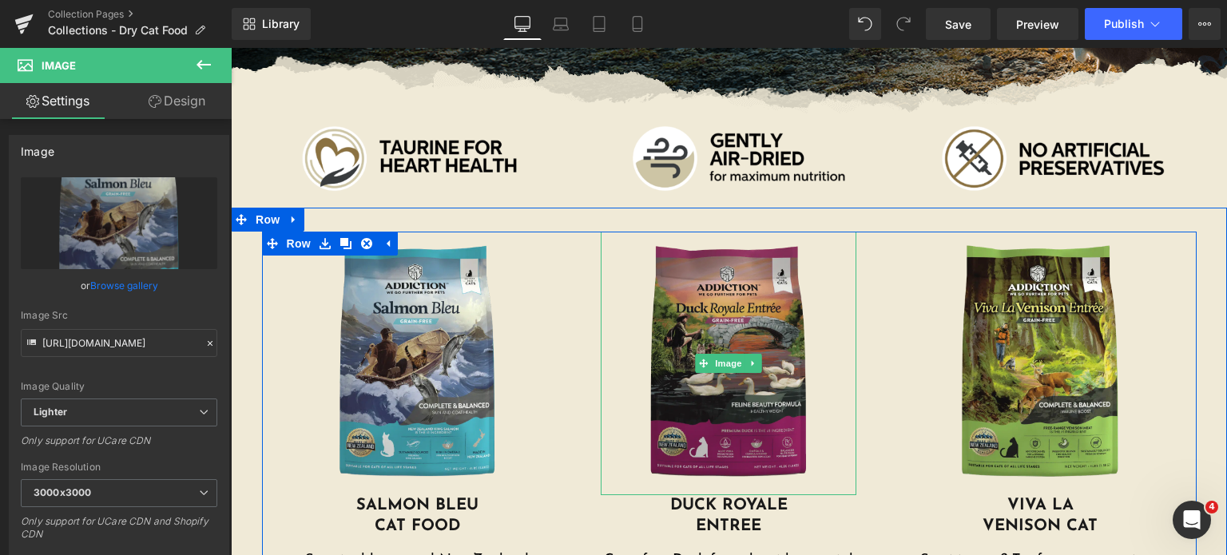
click at [671, 303] on img at bounding box center [729, 364] width 256 height 264
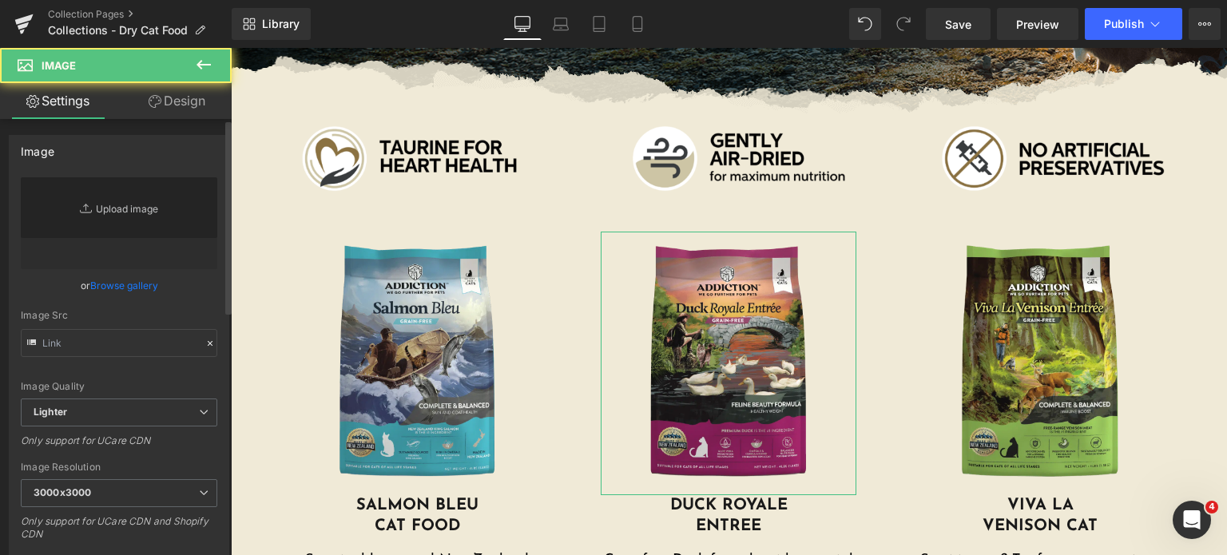
click at [97, 237] on link "Replace Image" at bounding box center [119, 223] width 196 height 92
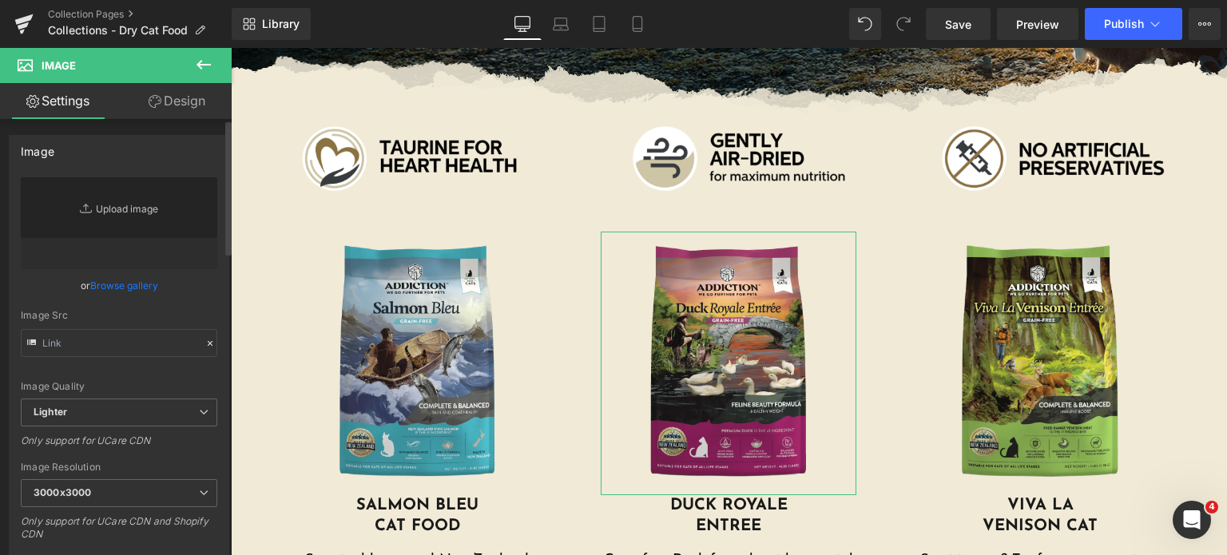
type input "C:\fakepath\duck-royale-front.png.webp"
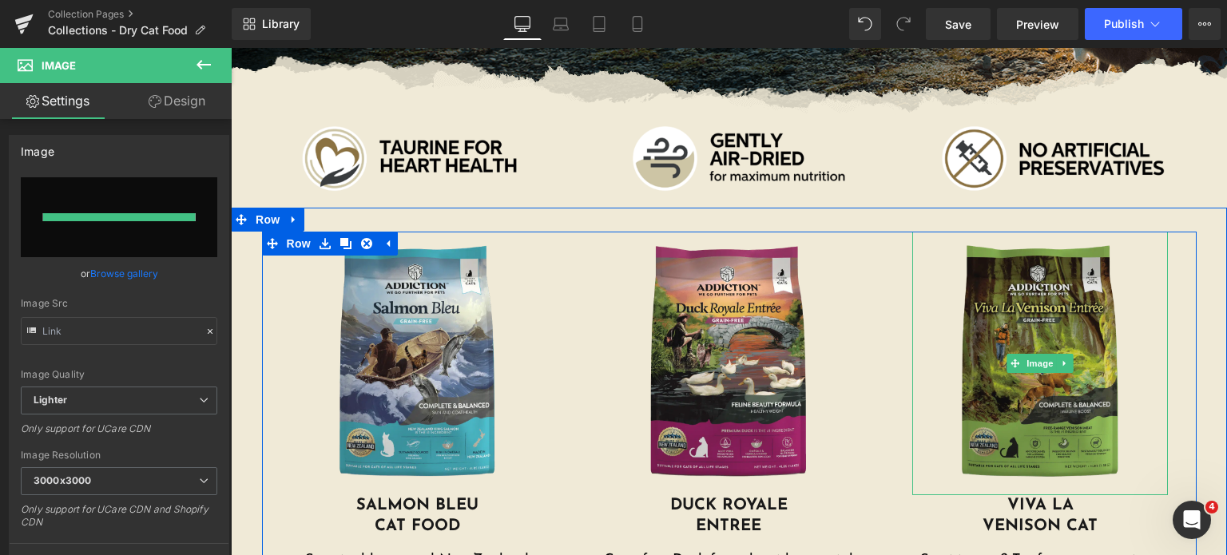
type input "https://ucarecdn.com/cf3651a8-cfad-458c-a011-b7555a46c41d/-/format/auto/-/previ…"
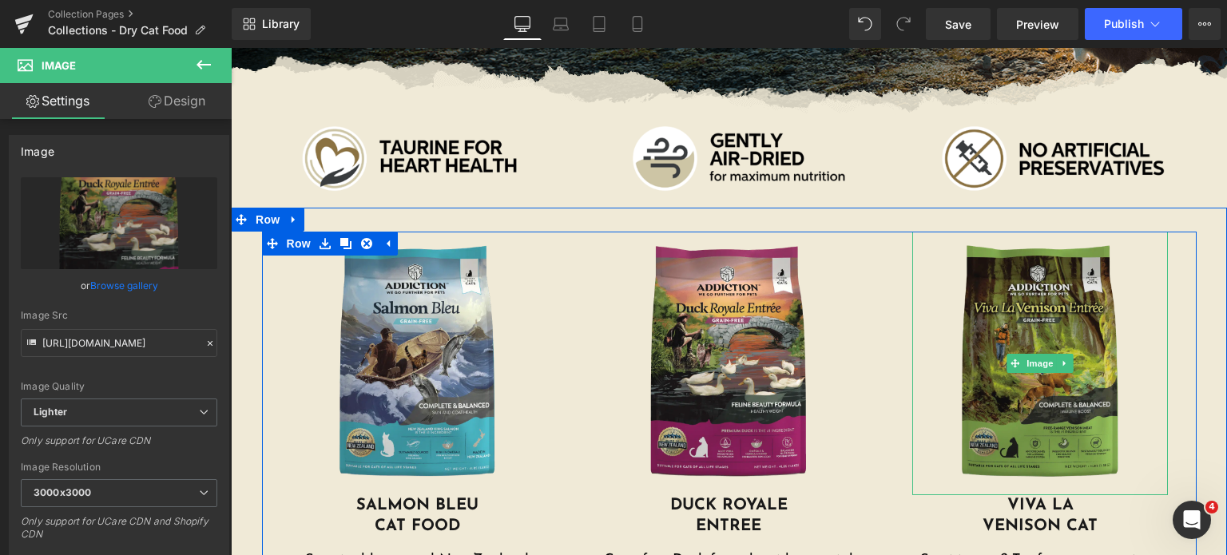
click at [955, 260] on img at bounding box center [1040, 364] width 256 height 264
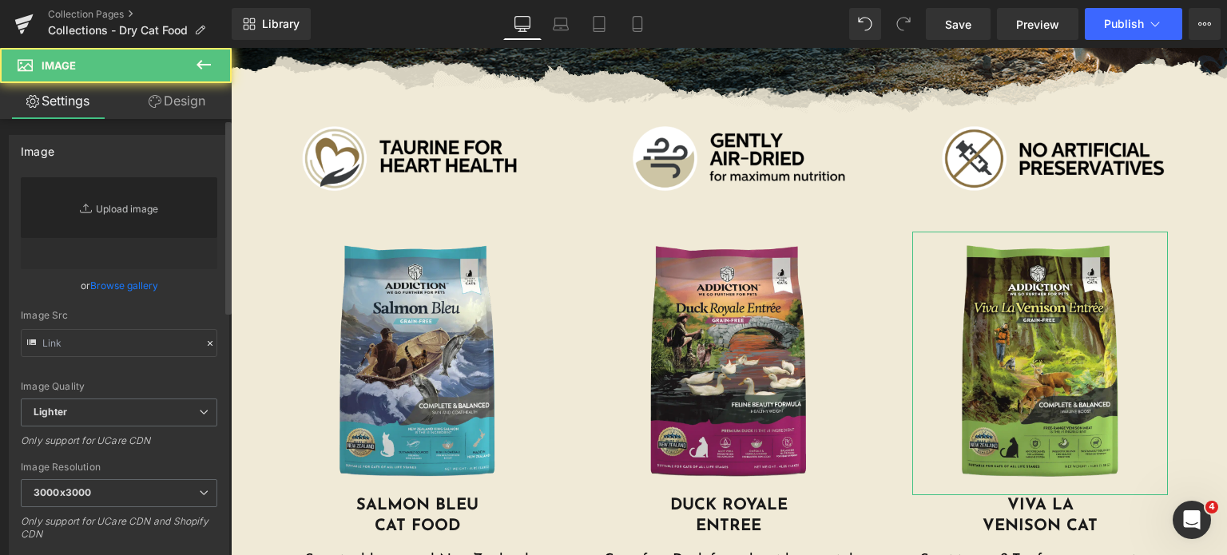
click at [137, 228] on link "Replace Image" at bounding box center [119, 223] width 196 height 92
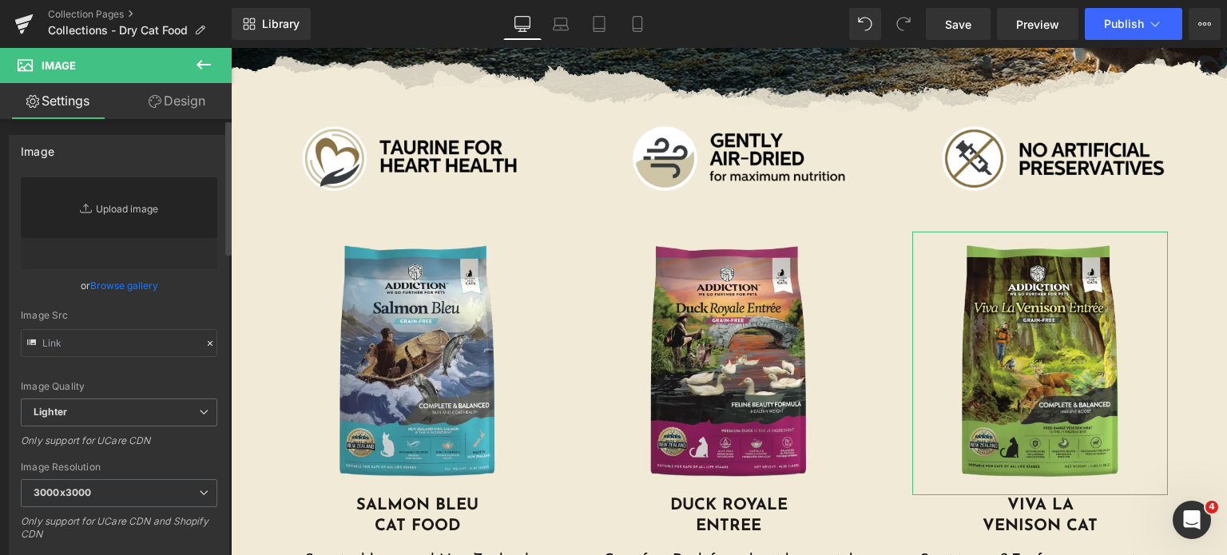
type input "C:\fakepath\viva-la-venison-cat.png.webp"
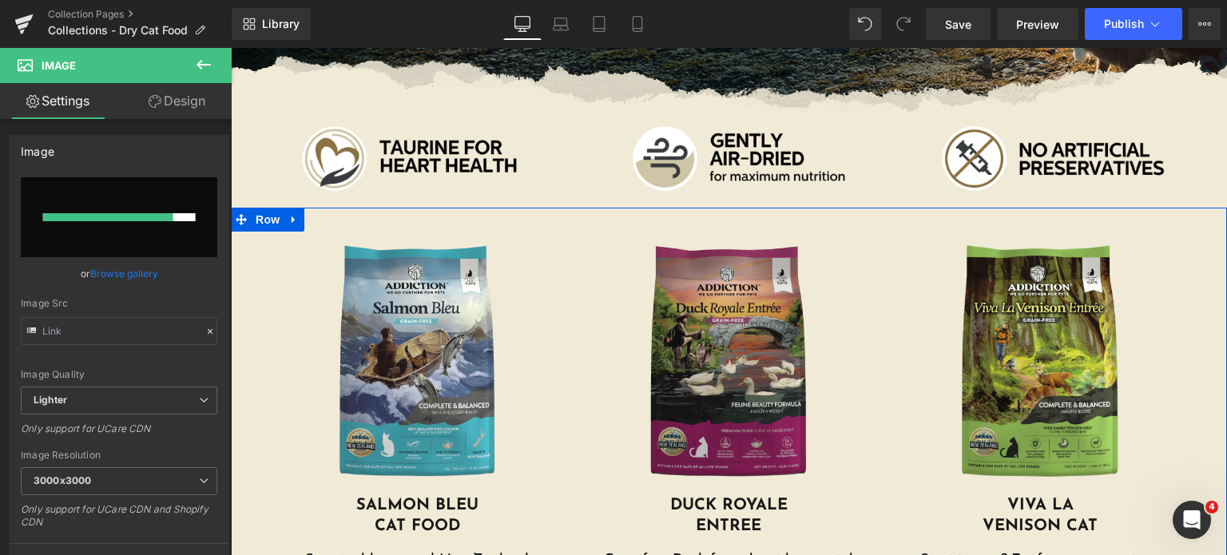
scroll to position [588, 0]
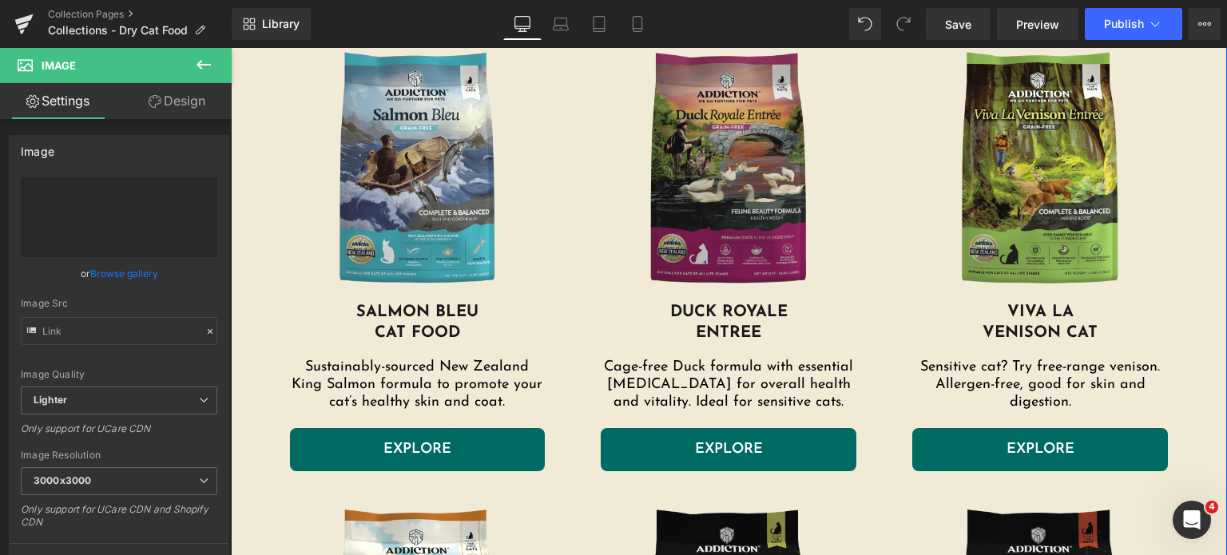
type input "https://ucarecdn.com/b13cfb79-620e-481f-8d1e-761ab37d8082/-/format/auto/-/previ…"
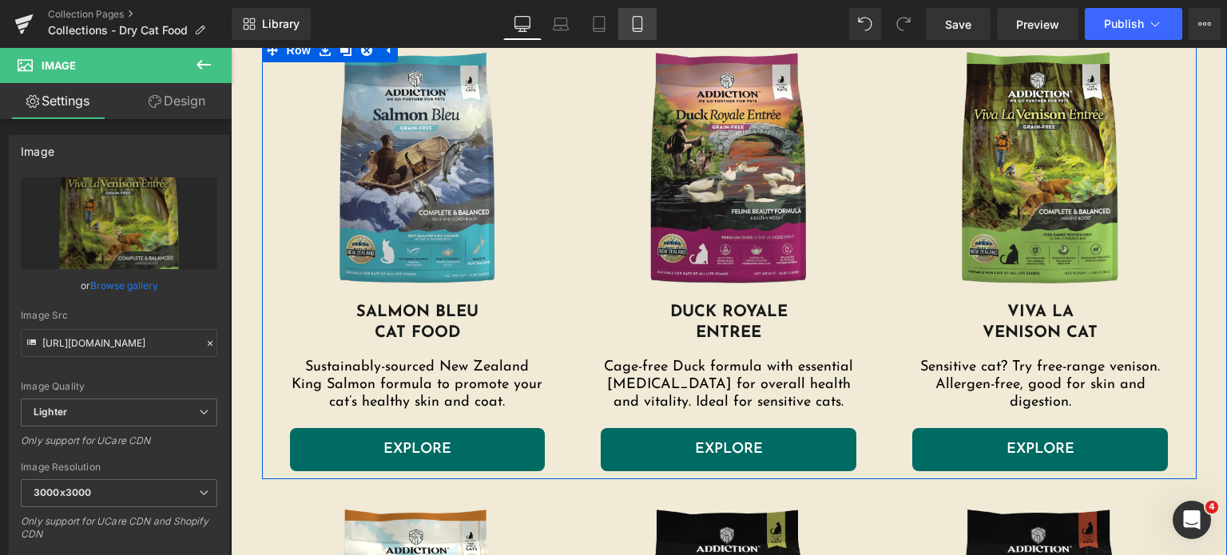
click at [636, 19] on icon at bounding box center [637, 24] width 16 height 16
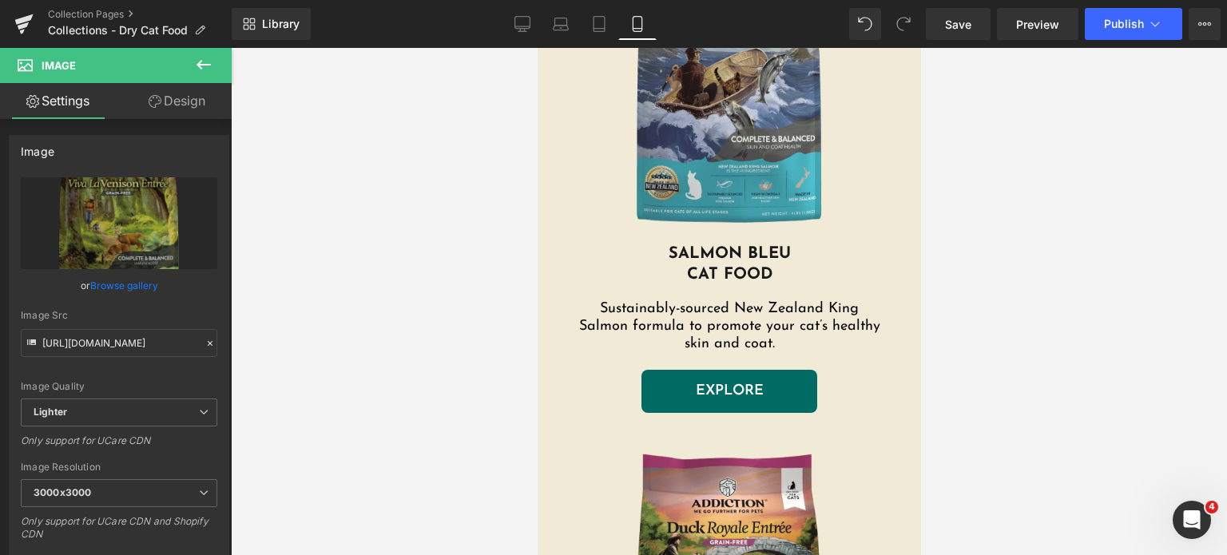
scroll to position [1262, 0]
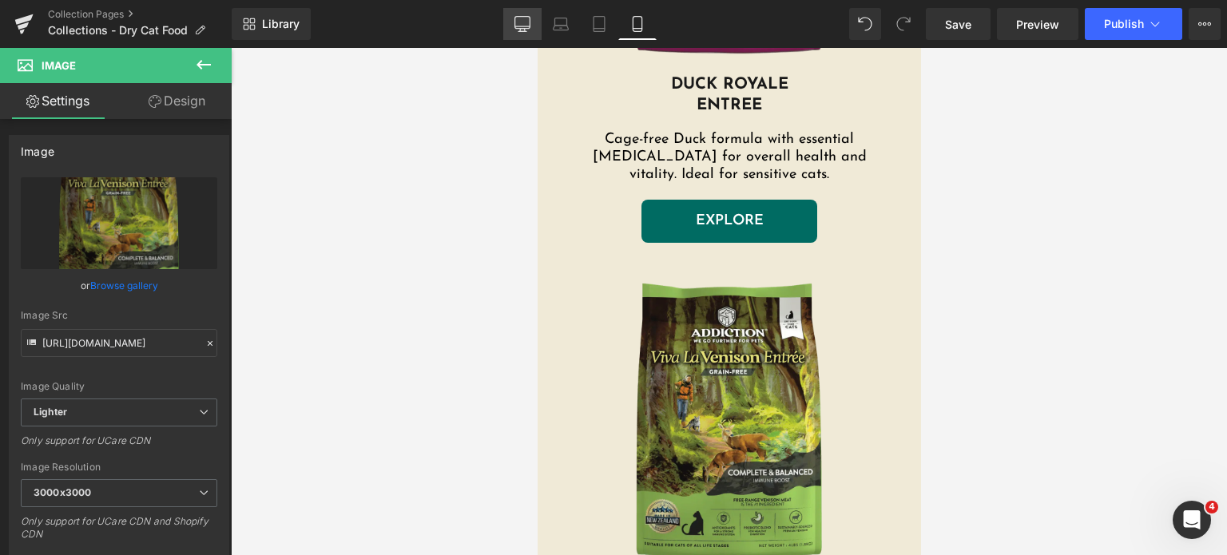
click at [529, 18] on icon at bounding box center [522, 24] width 16 height 16
click at [511, 31] on link "Desktop" at bounding box center [522, 24] width 38 height 32
click at [554, 22] on icon at bounding box center [561, 24] width 16 height 16
click at [638, 26] on icon at bounding box center [637, 24] width 16 height 16
drag, startPoint x: 533, startPoint y: 16, endPoint x: 43, endPoint y: 31, distance: 489.9
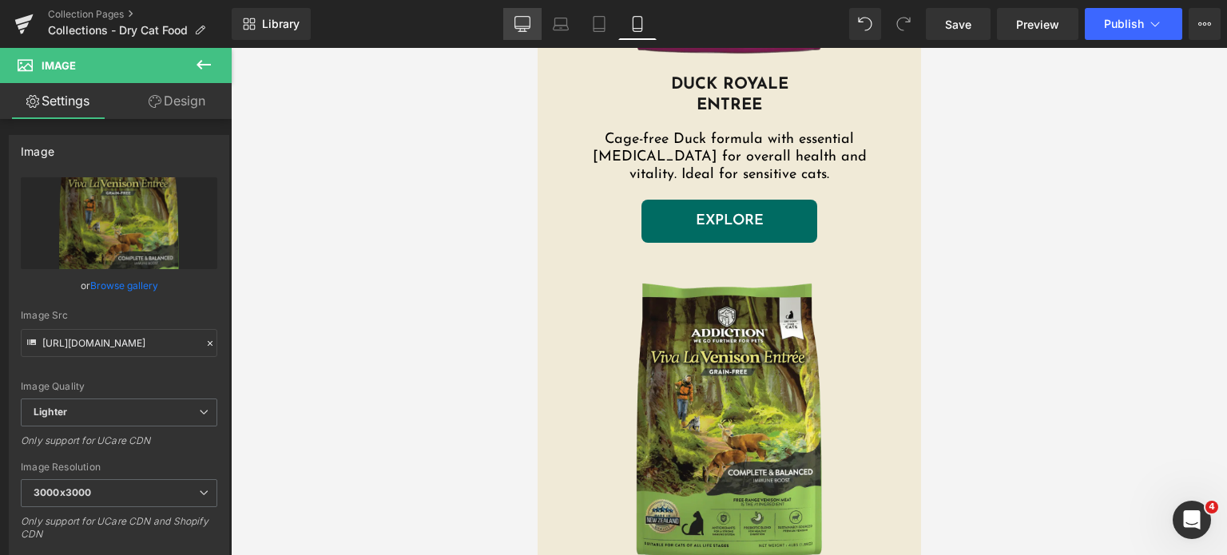
click at [533, 16] on link "Desktop" at bounding box center [522, 24] width 38 height 32
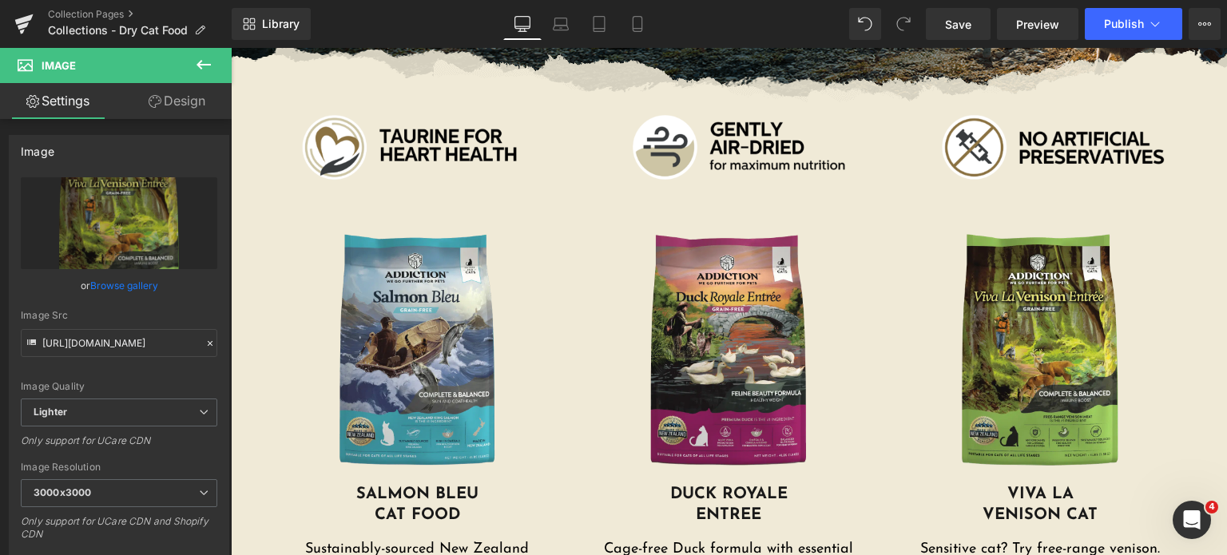
scroll to position [1051, 0]
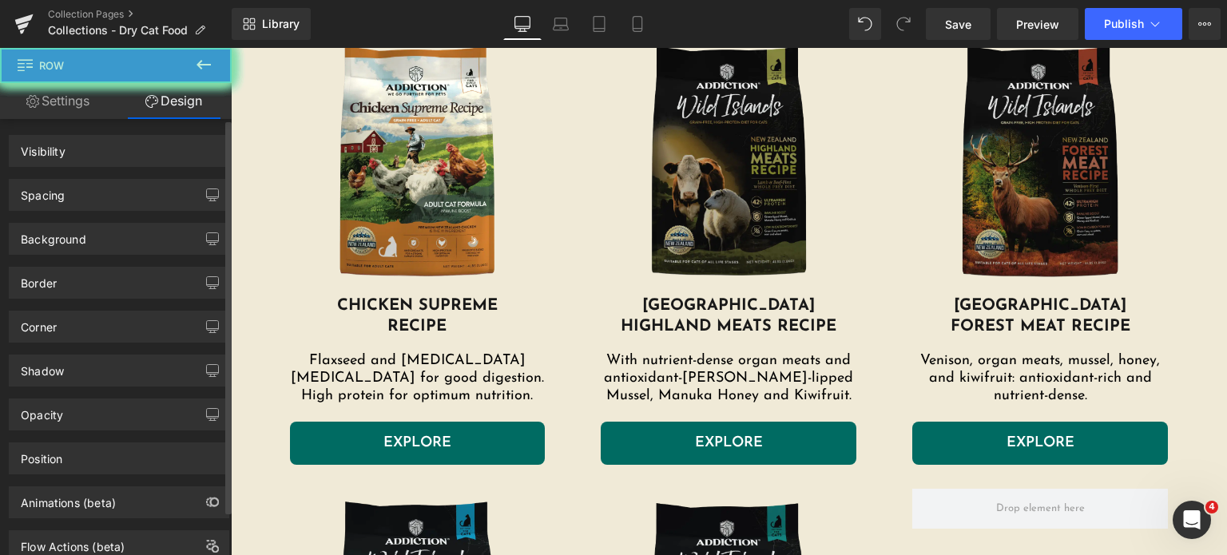
click at [166, 102] on link "Design" at bounding box center [174, 101] width 116 height 36
click at [105, 240] on div "Background" at bounding box center [119, 239] width 219 height 30
click at [65, 232] on div "Background" at bounding box center [53, 235] width 65 height 22
click at [68, 233] on div "Background" at bounding box center [53, 235] width 65 height 22
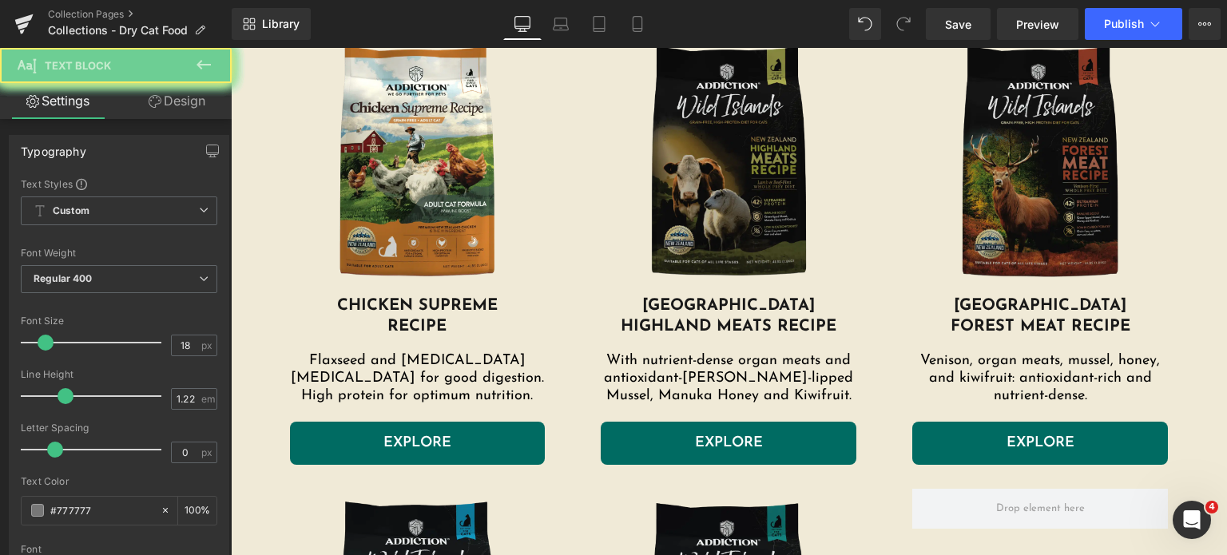
click at [204, 65] on icon at bounding box center [203, 64] width 19 height 19
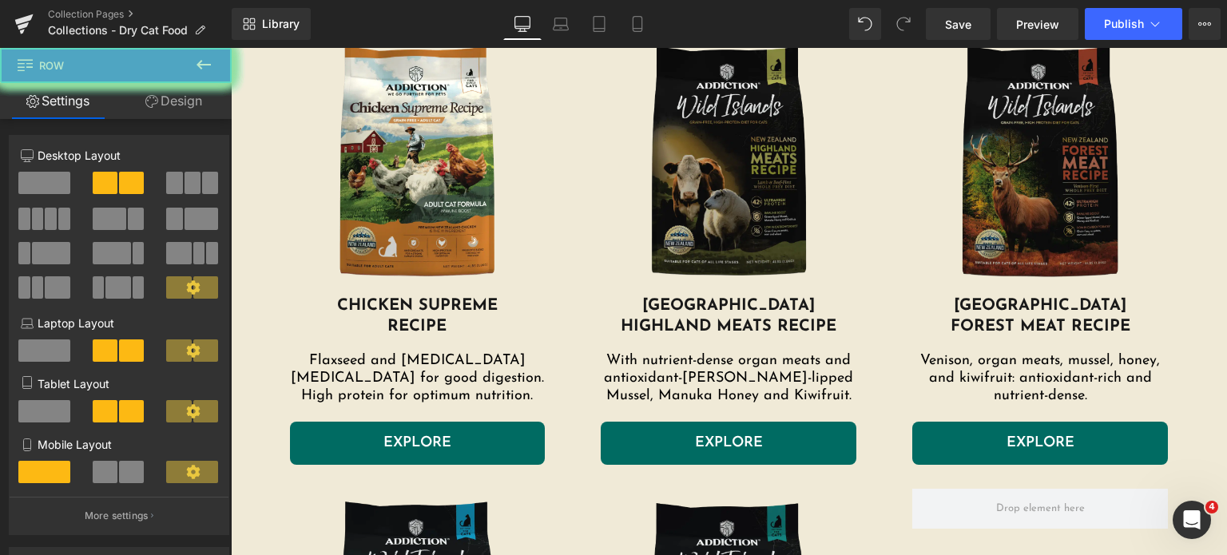
click at [162, 95] on link "Design" at bounding box center [174, 101] width 116 height 36
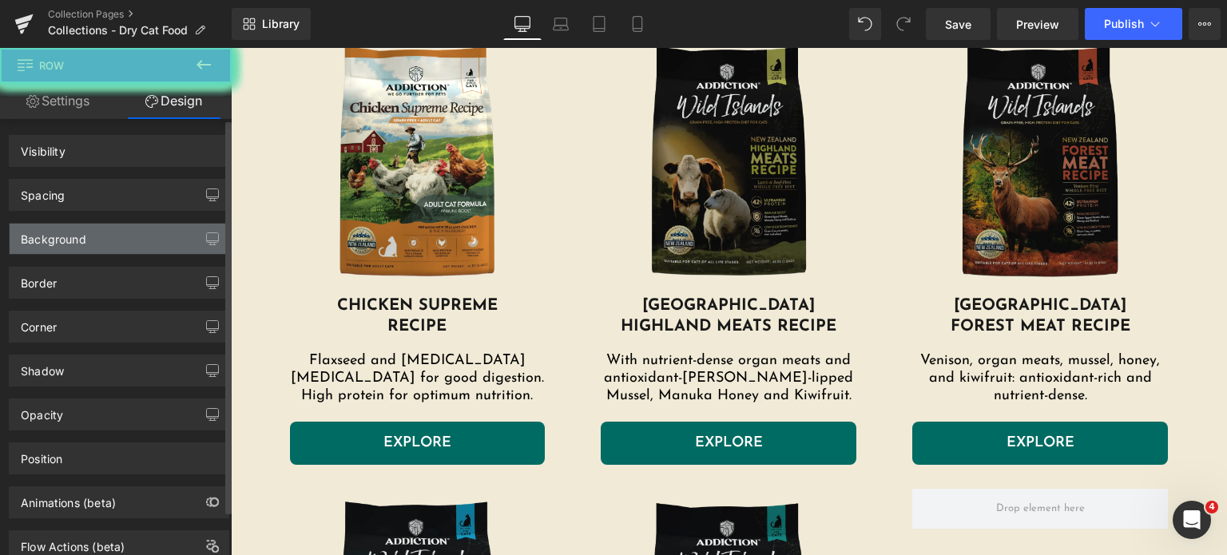
click at [99, 241] on div "Background" at bounding box center [119, 239] width 219 height 30
click at [65, 236] on div "Background" at bounding box center [53, 235] width 65 height 22
click at [22, 239] on div "Background" at bounding box center [53, 235] width 65 height 22
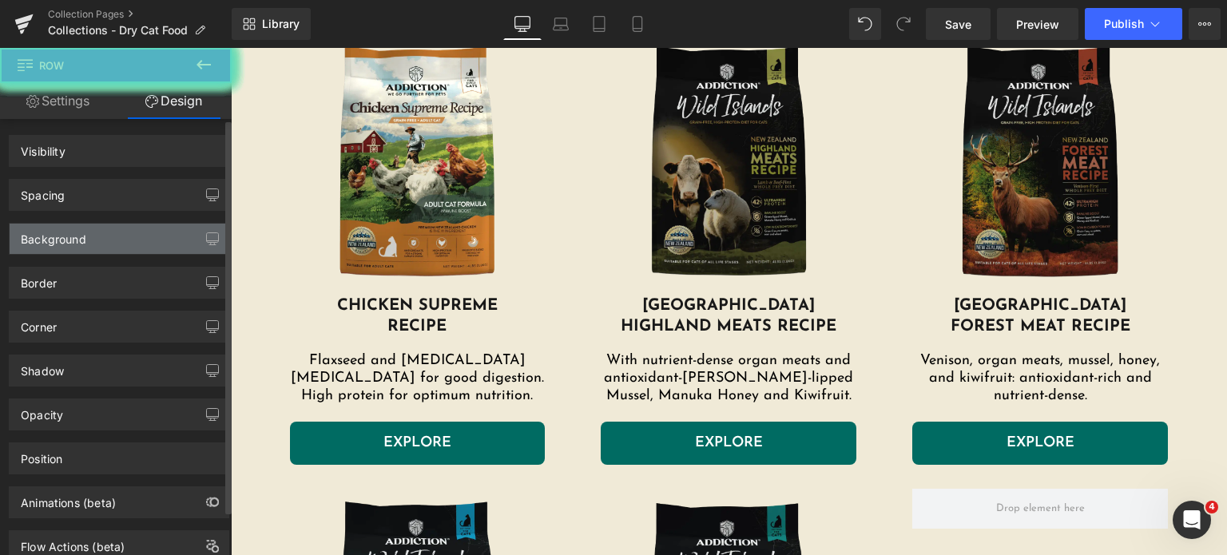
click at [22, 239] on div "Background" at bounding box center [53, 235] width 65 height 22
drag, startPoint x: 22, startPoint y: 239, endPoint x: 31, endPoint y: 10, distance: 228.6
click at [22, 239] on div "Background" at bounding box center [53, 235] width 65 height 22
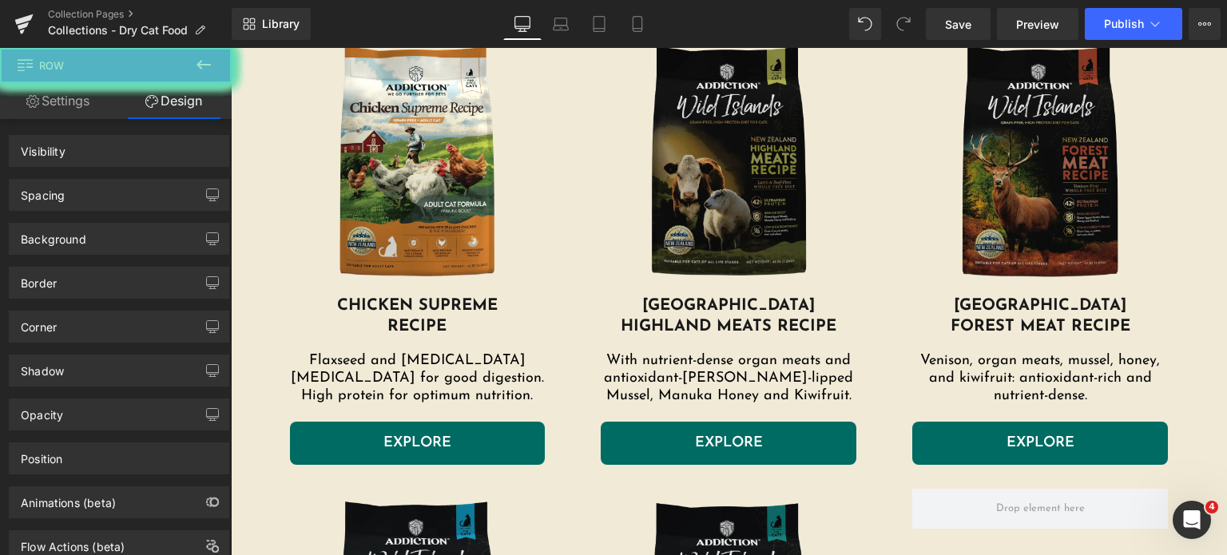
click at [209, 73] on icon at bounding box center [203, 64] width 19 height 19
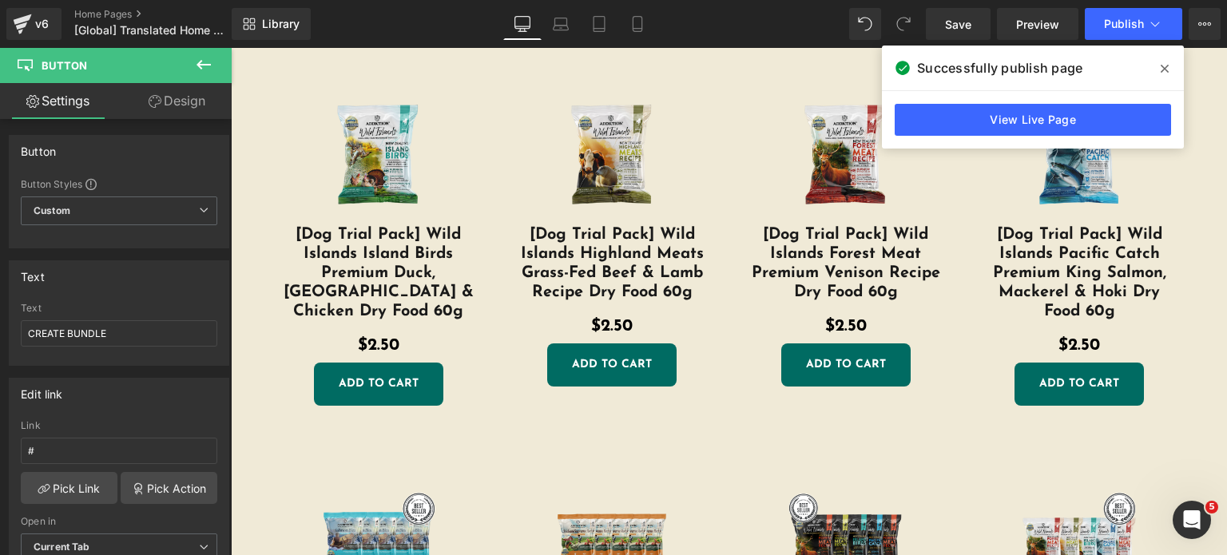
scroll to position [3581, 0]
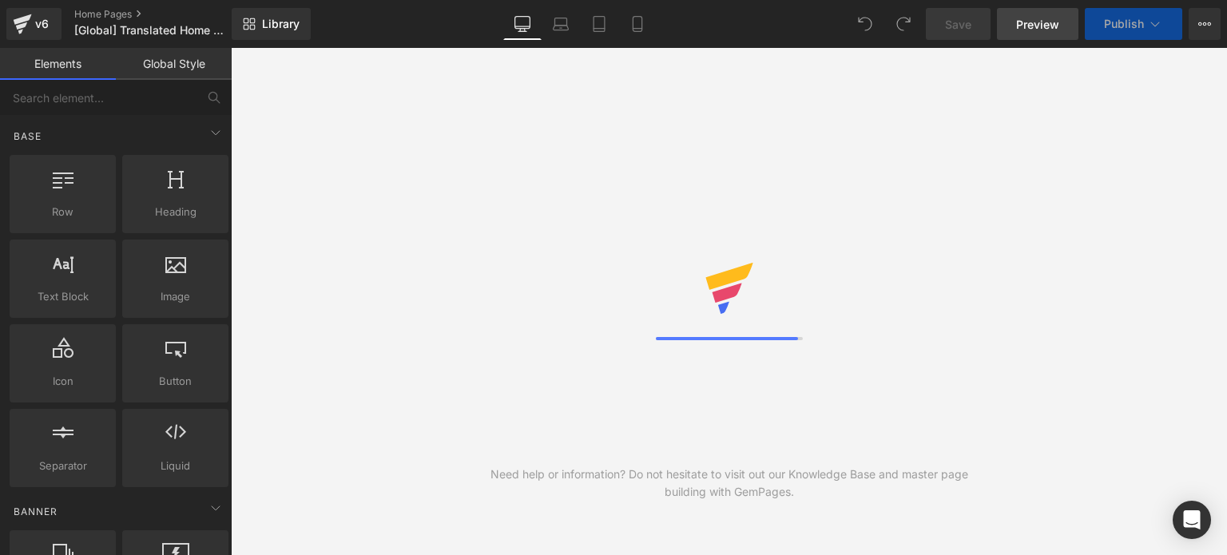
click at [1034, 33] on link "Preview" at bounding box center [1037, 24] width 81 height 32
